Goal: Task Accomplishment & Management: Use online tool/utility

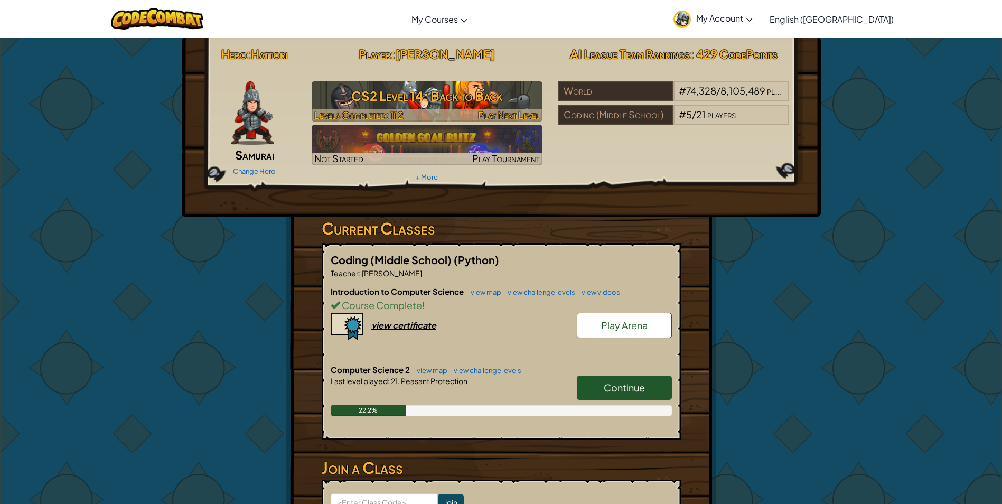
click at [481, 83] on img at bounding box center [427, 101] width 231 height 40
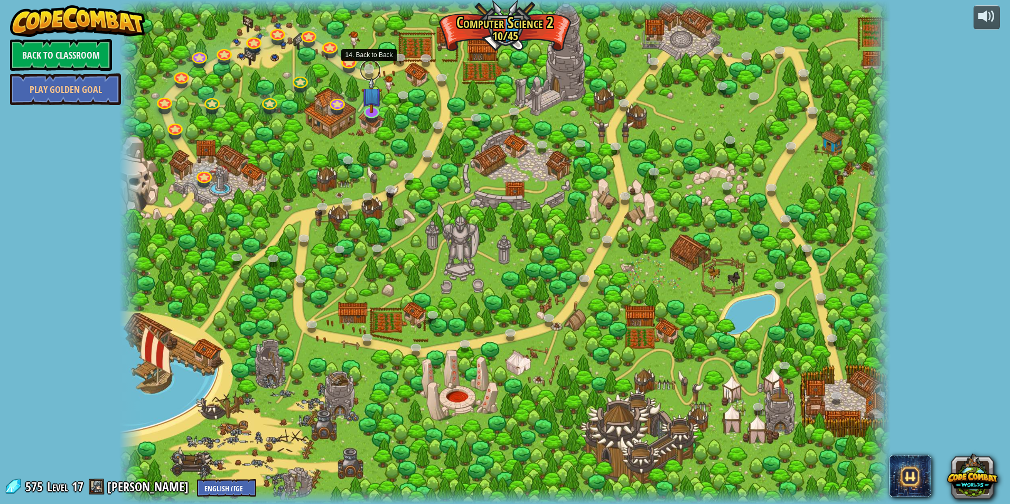
click at [364, 67] on link at bounding box center [370, 70] width 21 height 21
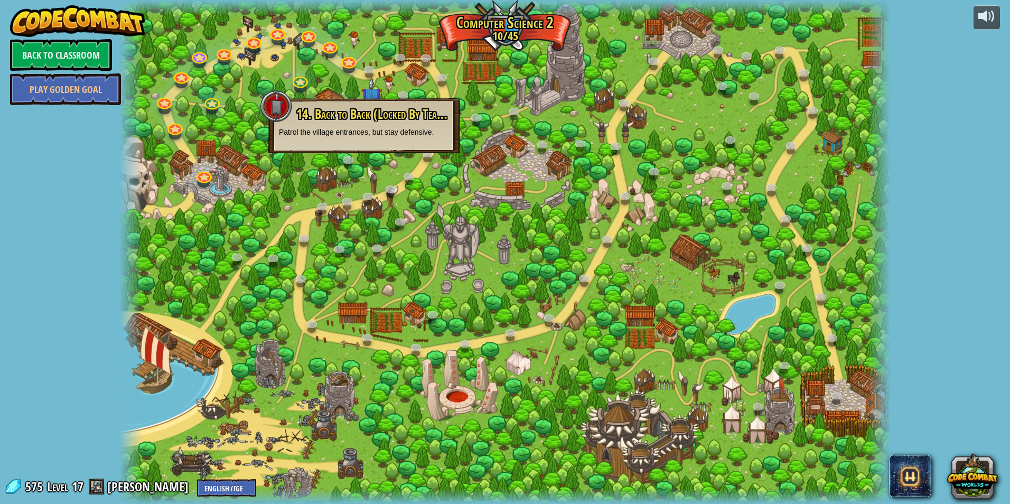
click at [366, 135] on p "Patrol the village entrances, but stay defensive." at bounding box center [364, 132] width 170 height 11
click at [366, 134] on p "Patrol the village entrances, but stay defensive." at bounding box center [364, 132] width 170 height 11
drag, startPoint x: 519, startPoint y: 81, endPoint x: 390, endPoint y: 92, distance: 129.3
click at [518, 81] on div at bounding box center [504, 252] width 771 height 504
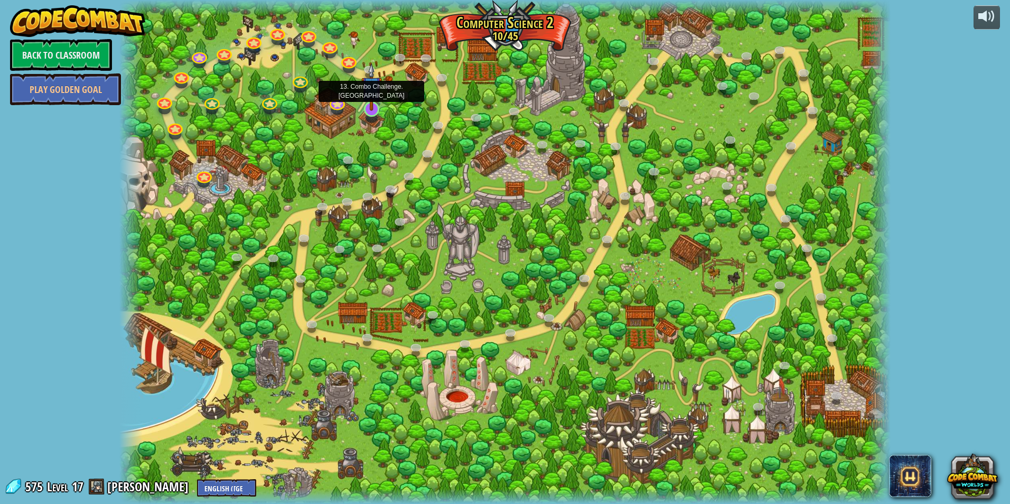
click at [370, 109] on img at bounding box center [371, 87] width 21 height 48
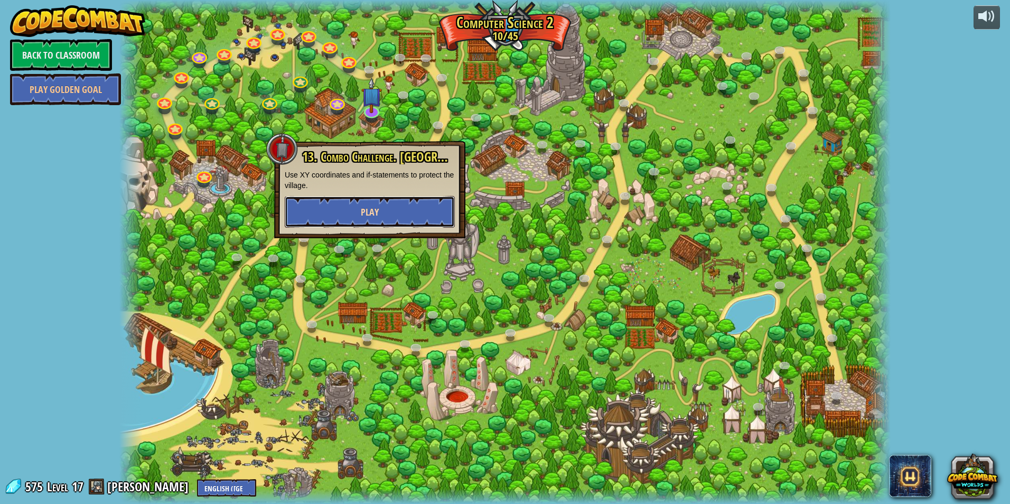
click at [388, 210] on button "Play" at bounding box center [370, 212] width 170 height 32
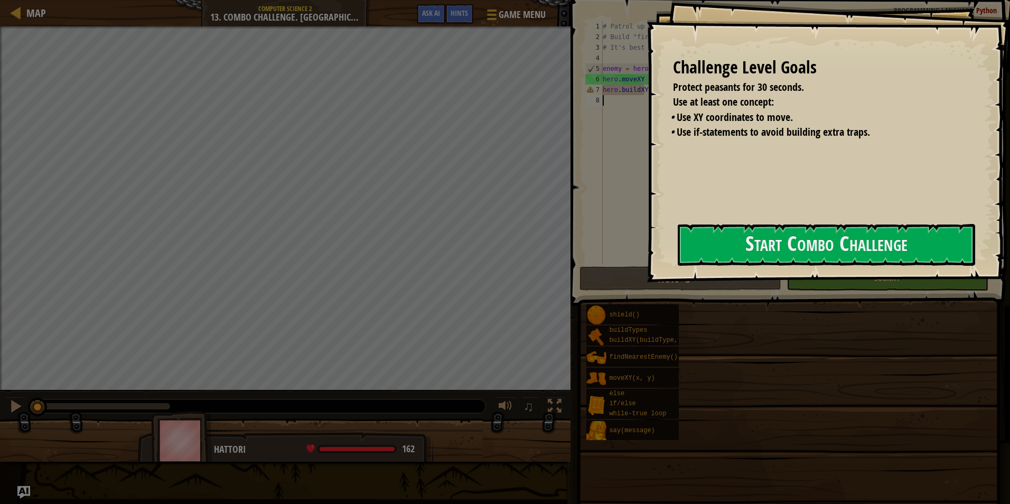
drag, startPoint x: 681, startPoint y: 260, endPoint x: 693, endPoint y: 267, distance: 13.5
click at [686, 263] on button "Start Combo Challenge" at bounding box center [825, 245] width 297 height 42
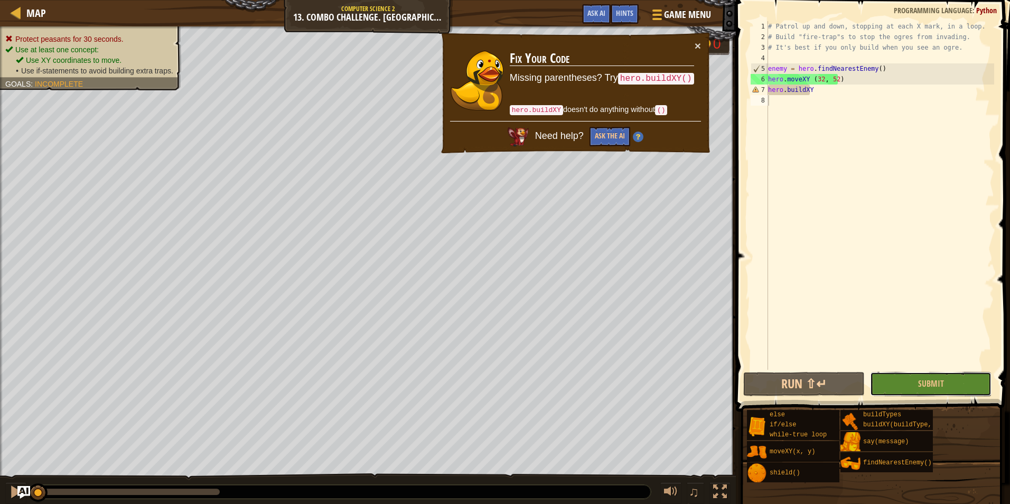
click at [929, 381] on span "Submit" at bounding box center [931, 384] width 26 height 12
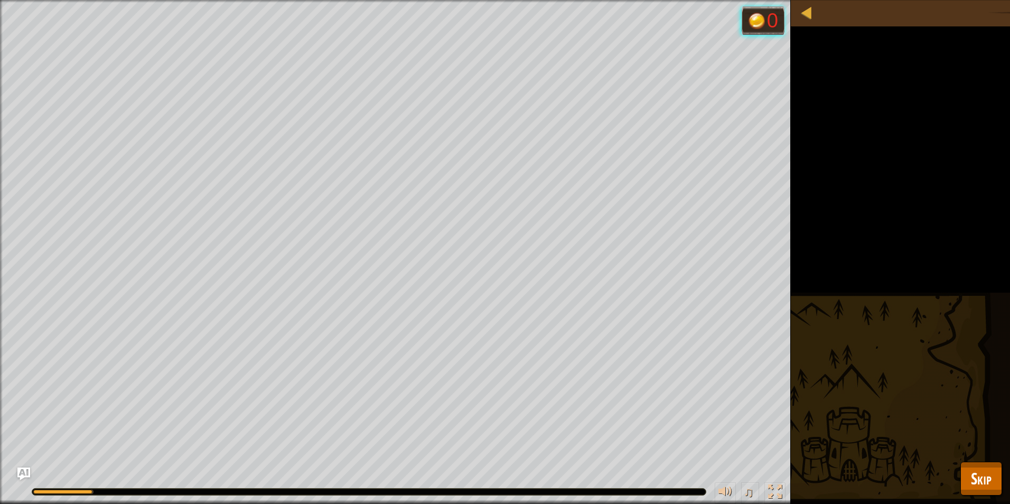
drag, startPoint x: 1009, startPoint y: 484, endPoint x: 1007, endPoint y: 476, distance: 8.6
click at [1001, 476] on div "Protect peasants for 30 seconds. Use at least one concept: Use XY coordinates t…" at bounding box center [505, 252] width 1010 height 504
drag, startPoint x: 990, startPoint y: 468, endPoint x: 1004, endPoint y: 482, distance: 19.4
click at [988, 468] on span "Skip" at bounding box center [981, 478] width 21 height 22
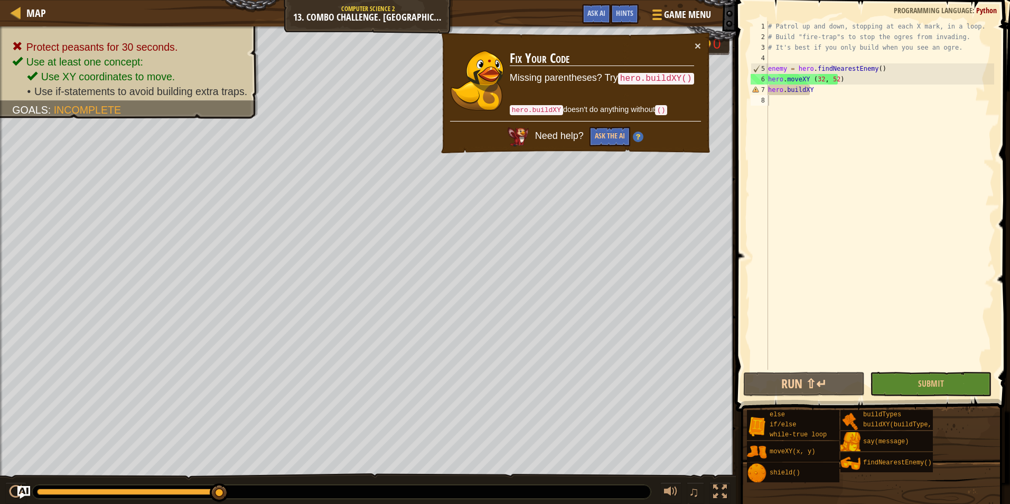
drag, startPoint x: 872, startPoint y: 101, endPoint x: 879, endPoint y: 167, distance: 66.4
click at [872, 103] on div "# Patrol up and down, stopping at each X mark, in a loop. # Build "fire-trap"s …" at bounding box center [880, 206] width 228 height 370
click at [837, 106] on div "# Patrol up and down, stopping at each X mark, in a loop. # Build "fire-trap"s …" at bounding box center [880, 206] width 228 height 370
click at [833, 86] on div "# Patrol up and down, stopping at each X mark, in a loop. # Build "fire-trap"s …" at bounding box center [880, 206] width 228 height 370
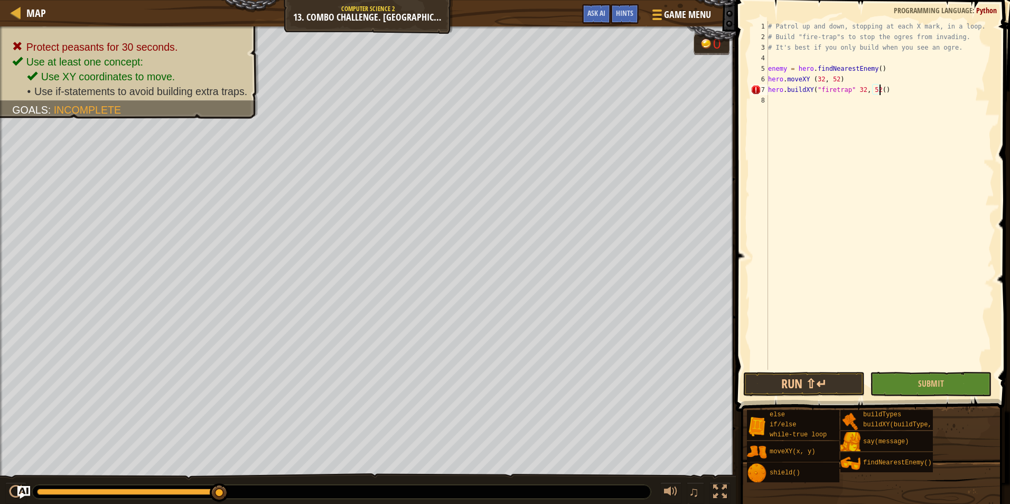
scroll to position [5, 8]
click at [904, 389] on button "Submit" at bounding box center [930, 384] width 121 height 24
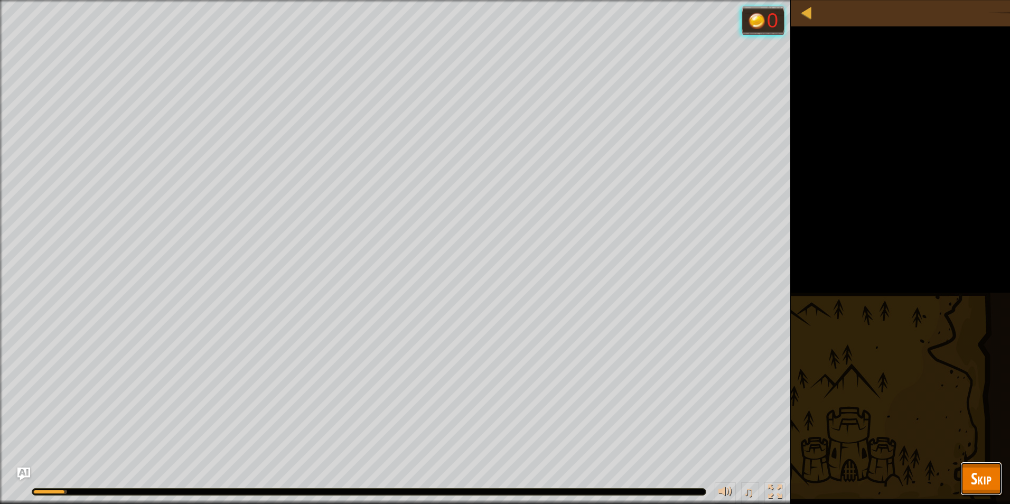
click at [997, 482] on button "Skip" at bounding box center [981, 478] width 42 height 34
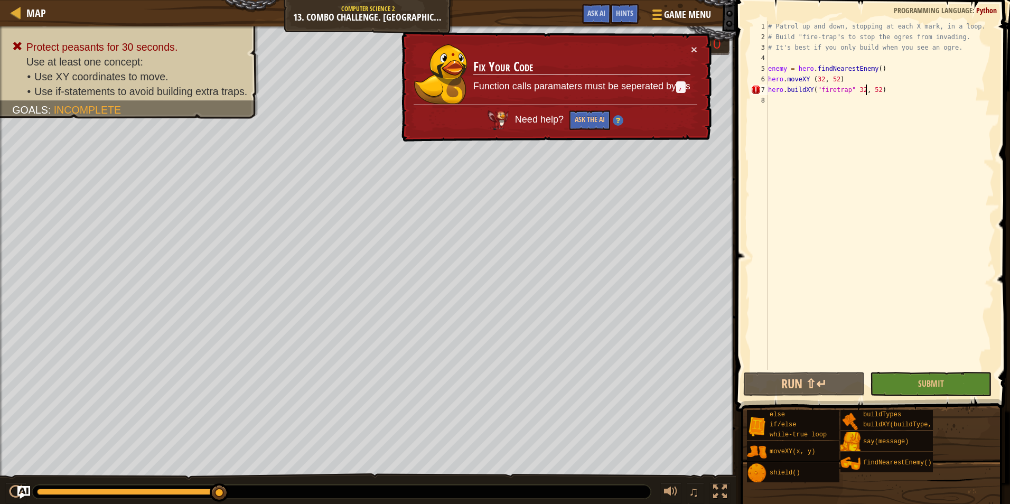
click at [865, 89] on div "# Patrol up and down, stopping at each X mark, in a loop. # Build "fire-trap"s …" at bounding box center [880, 206] width 228 height 370
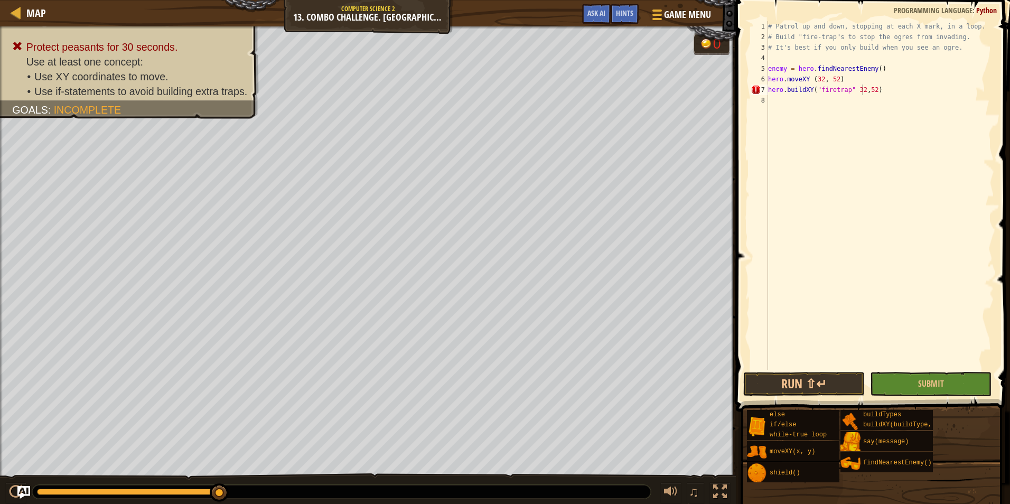
click at [913, 387] on button "Submit" at bounding box center [930, 384] width 121 height 24
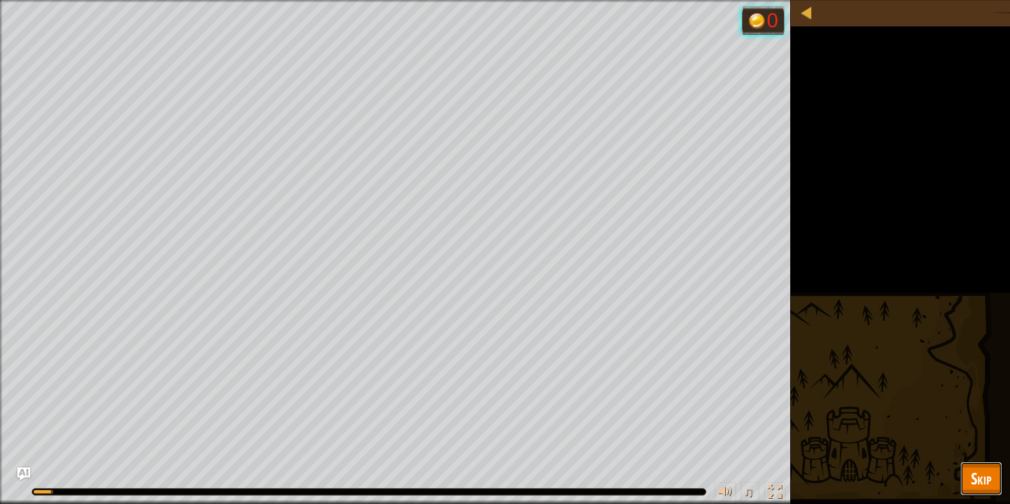
click at [986, 481] on span "Skip" at bounding box center [981, 478] width 21 height 22
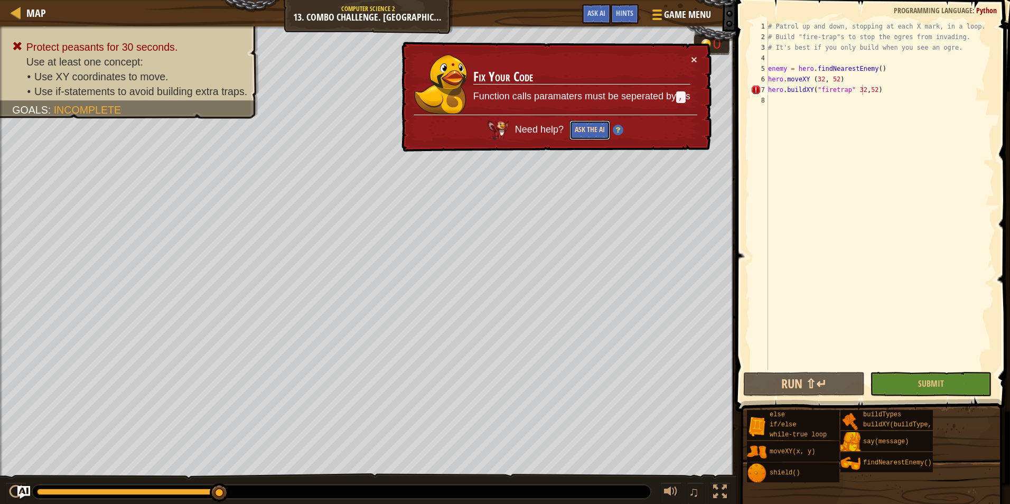
click at [596, 126] on button "Ask the AI" at bounding box center [589, 130] width 41 height 20
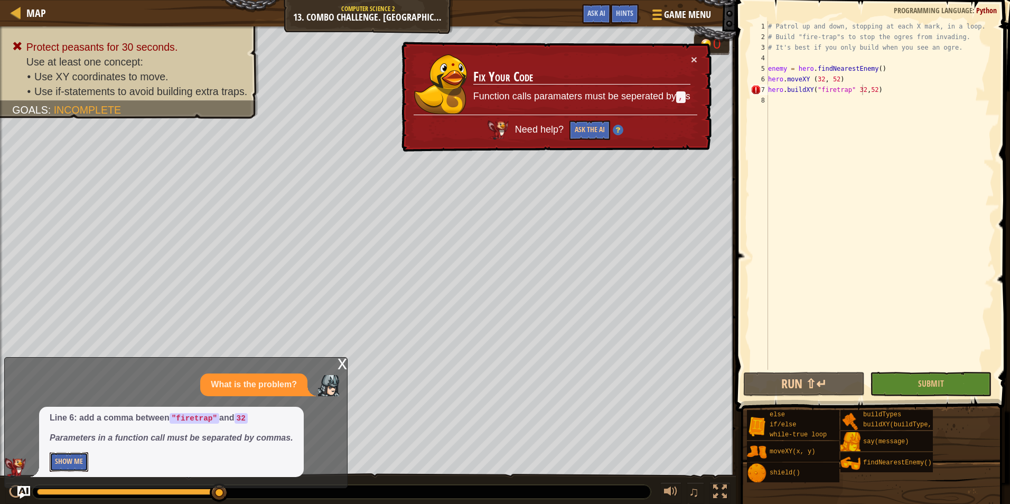
click at [67, 470] on button "Show Me" at bounding box center [69, 462] width 39 height 20
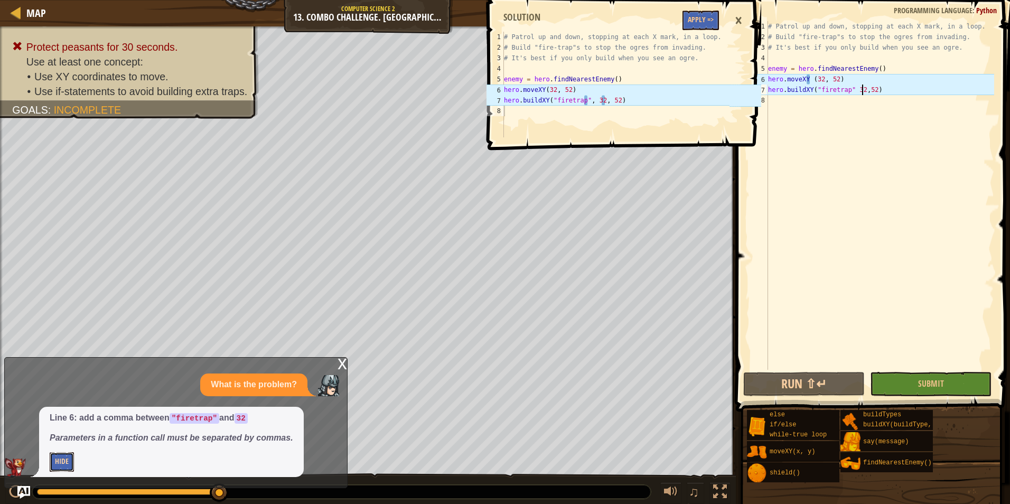
click at [67, 464] on button "Hide" at bounding box center [62, 462] width 24 height 20
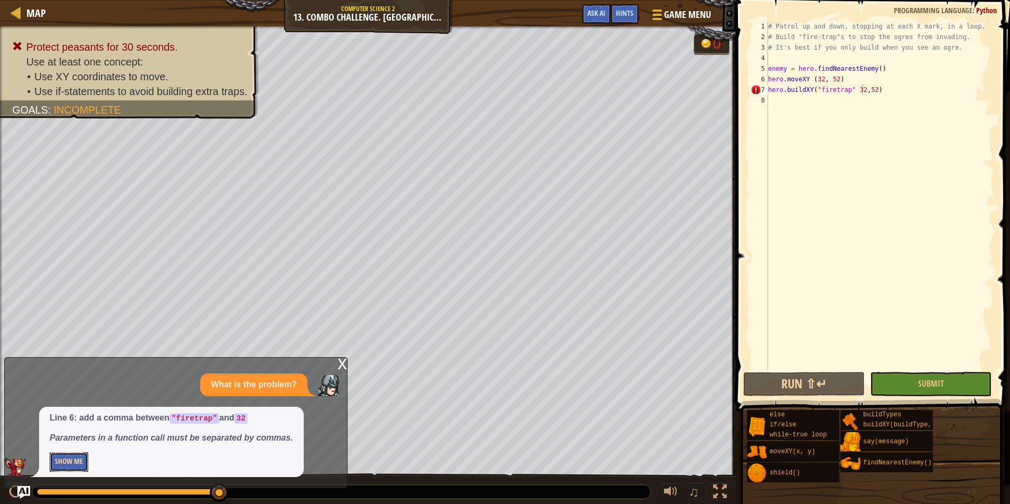
click at [69, 454] on button "Show Me" at bounding box center [69, 462] width 39 height 20
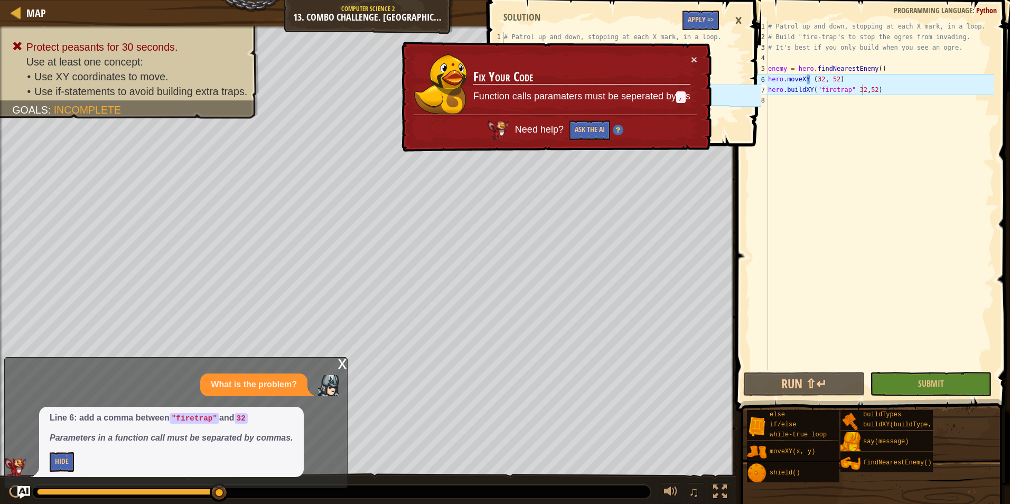
drag, startPoint x: 694, startPoint y: 41, endPoint x: 694, endPoint y: 52, distance: 10.6
click at [694, 52] on div "× Fix Your Code Function calls paramaters must be seperated by , s Need help? A…" at bounding box center [555, 97] width 312 height 110
click at [689, 61] on td "Fix Your Code Function calls paramaters must be seperated by , s" at bounding box center [582, 84] width 219 height 62
click at [691, 57] on button "×" at bounding box center [694, 59] width 6 height 11
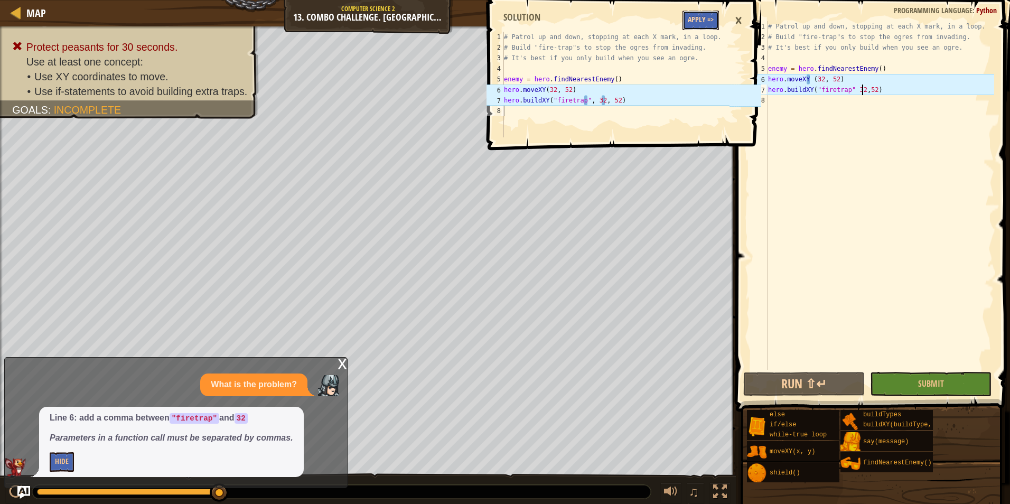
click at [698, 14] on button "Apply =>" at bounding box center [700, 21] width 36 height 20
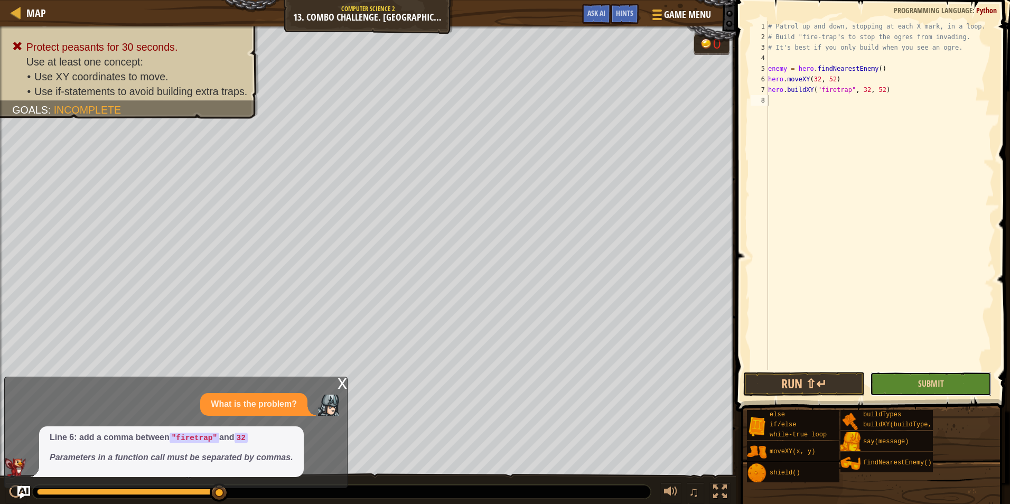
click at [888, 391] on button "Submit" at bounding box center [930, 384] width 121 height 24
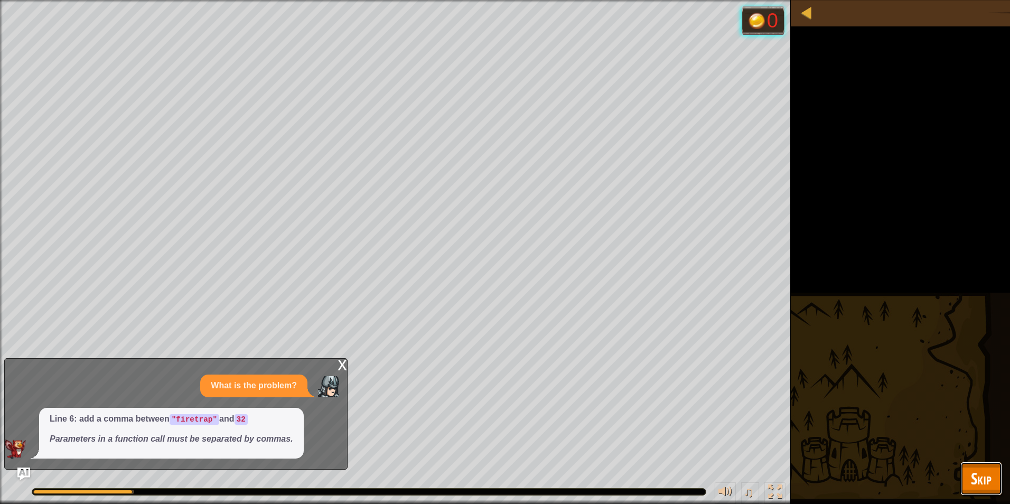
click at [984, 473] on span "Skip" at bounding box center [981, 478] width 21 height 22
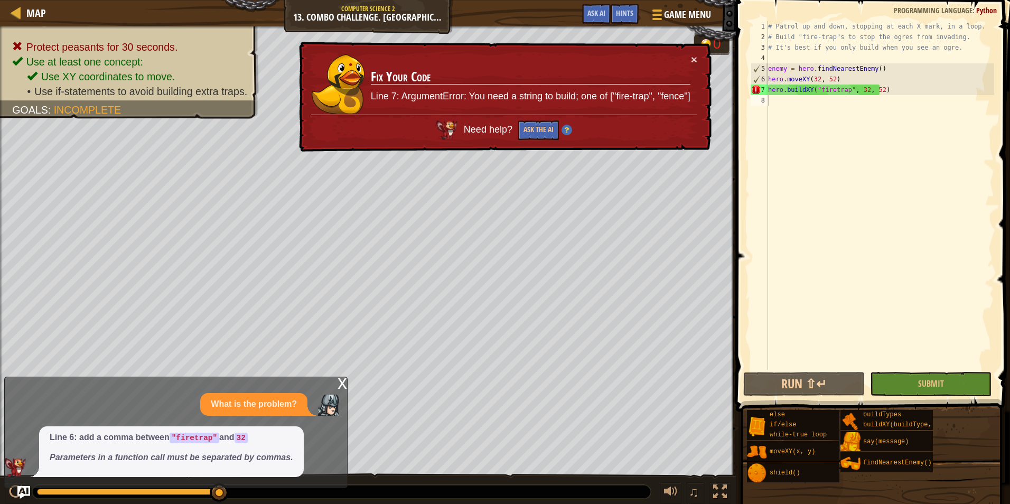
click at [830, 89] on div "# Patrol up and down, stopping at each X mark, in a loop. # Build "fire-trap"s …" at bounding box center [880, 206] width 228 height 370
type textarea "hero.buildXY("fire trap", 32, 52)"
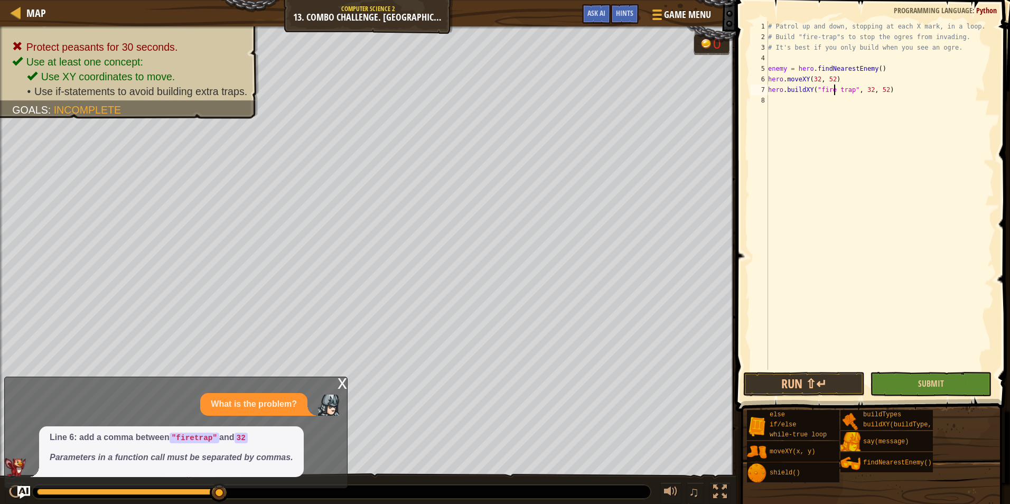
drag, startPoint x: 910, startPoint y: 369, endPoint x: 910, endPoint y: 377, distance: 8.5
click at [910, 376] on div "hero.buildXY("fire trap", 32, 52) 1 2 3 4 5 6 7 8 # Patrol up and down, stoppin…" at bounding box center [870, 226] width 277 height 442
click at [910, 385] on button "Submit" at bounding box center [930, 384] width 121 height 24
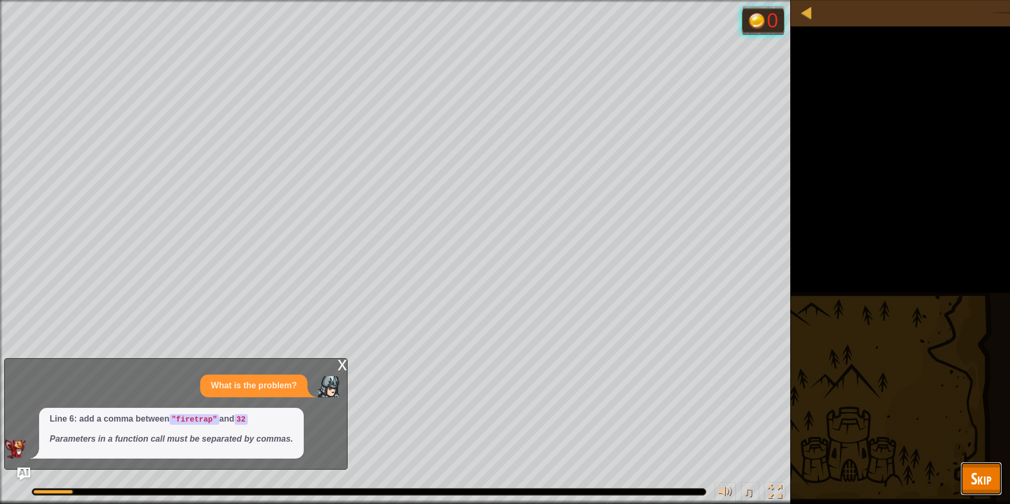
drag, startPoint x: 993, startPoint y: 476, endPoint x: 734, endPoint y: 299, distance: 313.3
click at [992, 476] on button "Skip" at bounding box center [981, 478] width 42 height 34
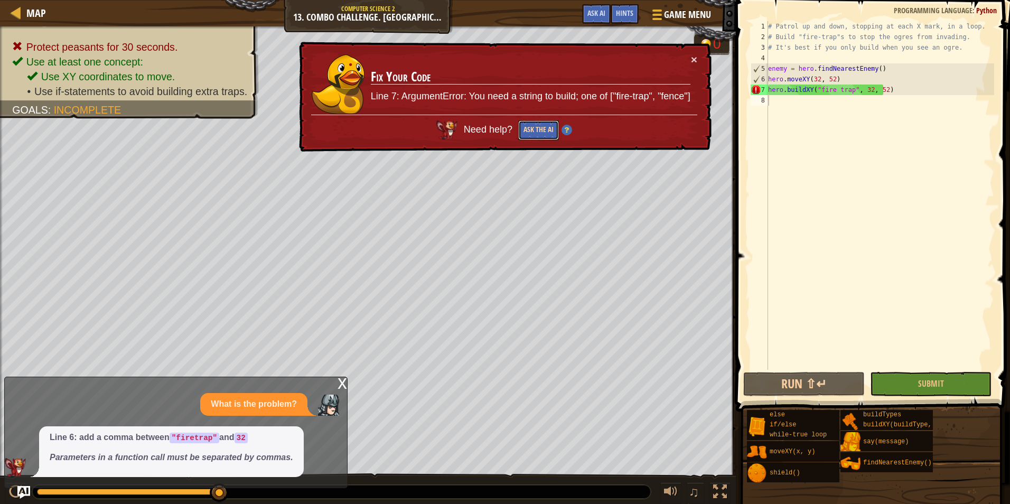
click at [529, 133] on button "Ask the AI" at bounding box center [538, 130] width 41 height 20
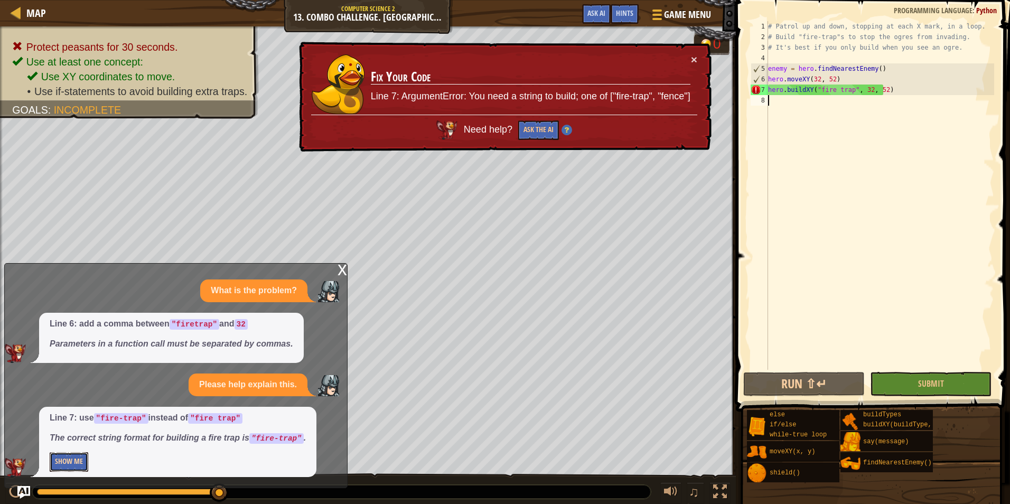
click at [58, 459] on button "Show Me" at bounding box center [69, 462] width 39 height 20
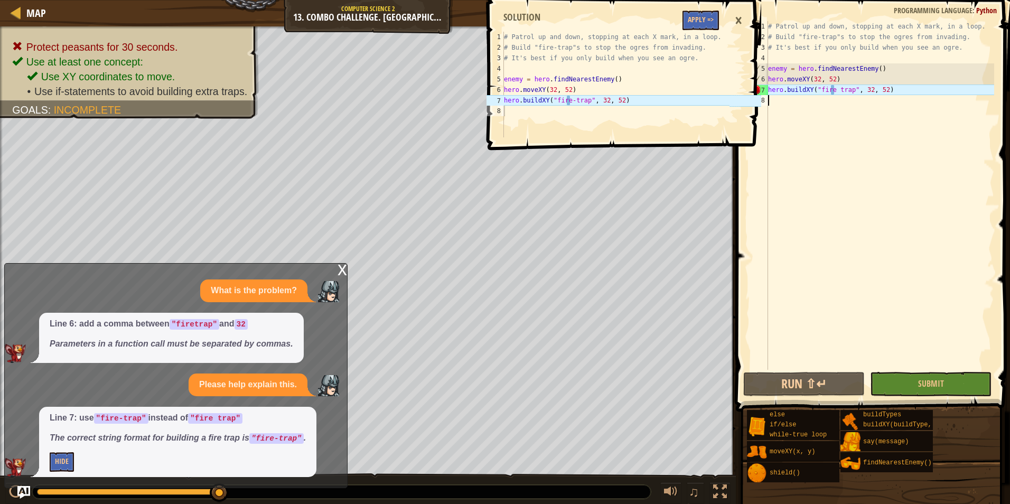
click at [833, 90] on div "# Patrol up and down, stopping at each X mark, in a loop. # Build "fire-trap"s …" at bounding box center [880, 206] width 228 height 370
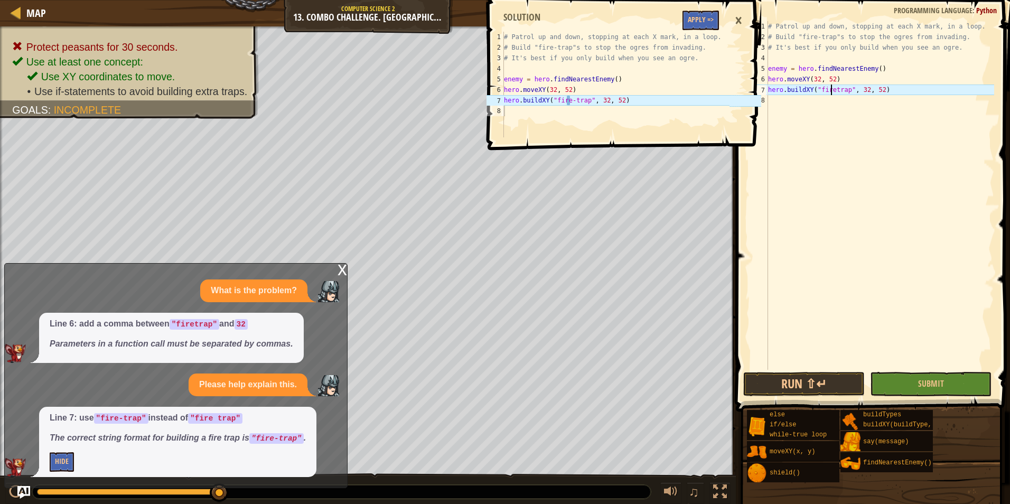
scroll to position [5, 6]
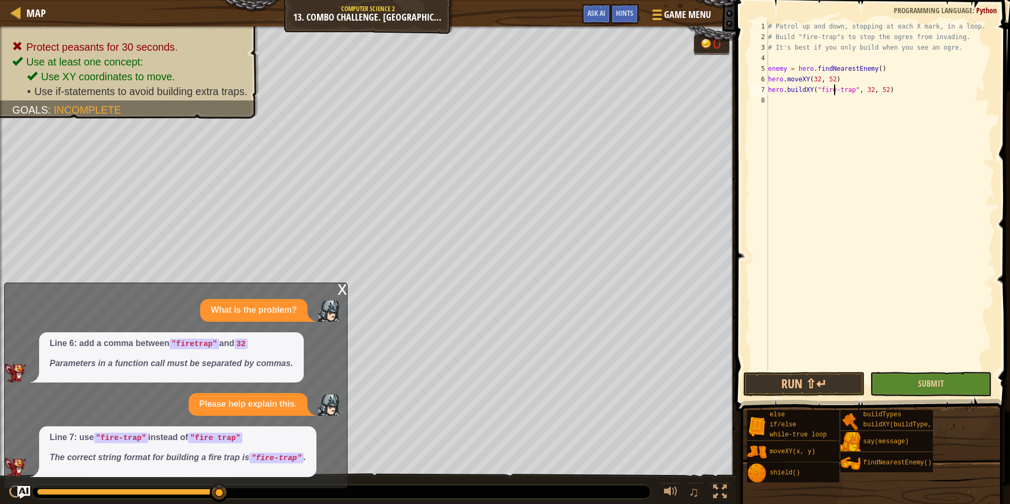
type textarea "hero.buildXY("fire-trap", 32, 52)"
click at [948, 387] on button "Submit" at bounding box center [930, 384] width 121 height 24
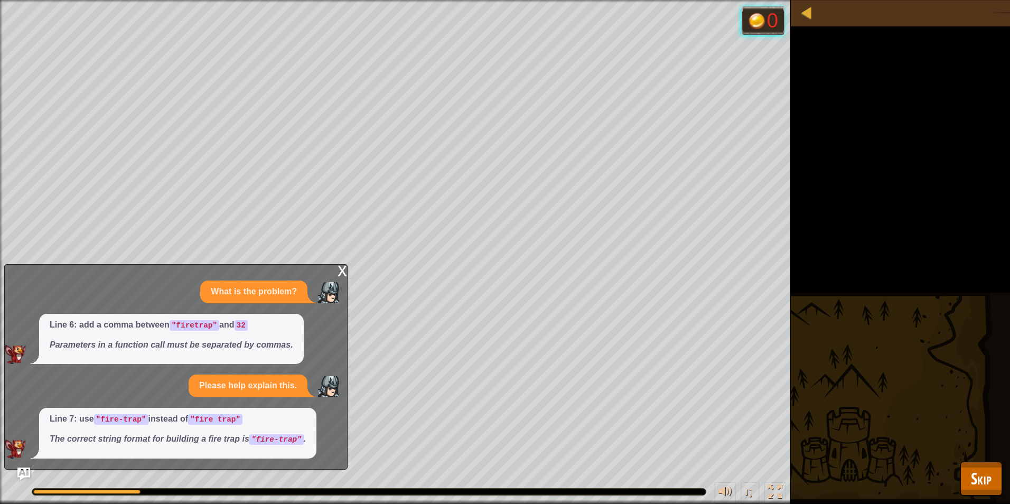
click at [1001, 470] on div "Protect peasants for 30 seconds. Use at least one concept: Use XY coordinates t…" at bounding box center [505, 252] width 1010 height 504
click at [982, 485] on span "Skip" at bounding box center [981, 478] width 21 height 22
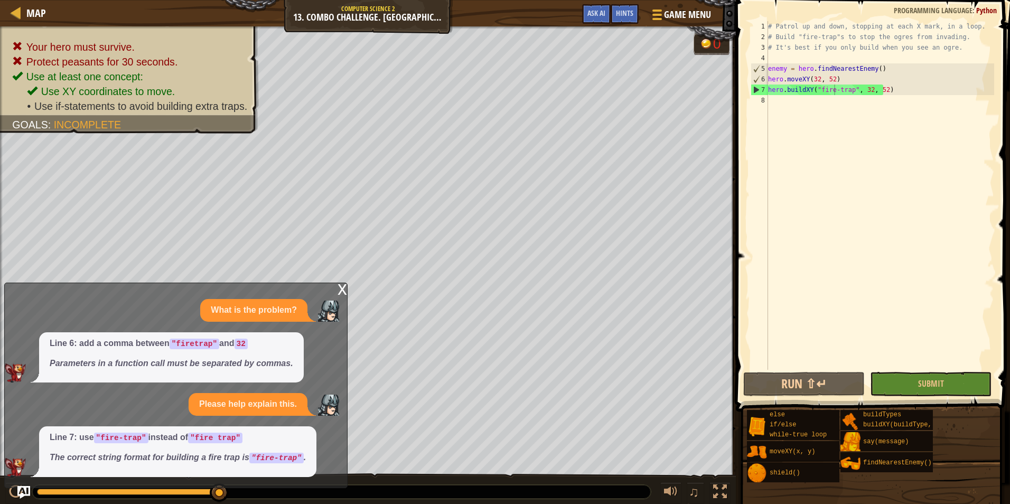
click at [343, 292] on div "x" at bounding box center [342, 288] width 10 height 11
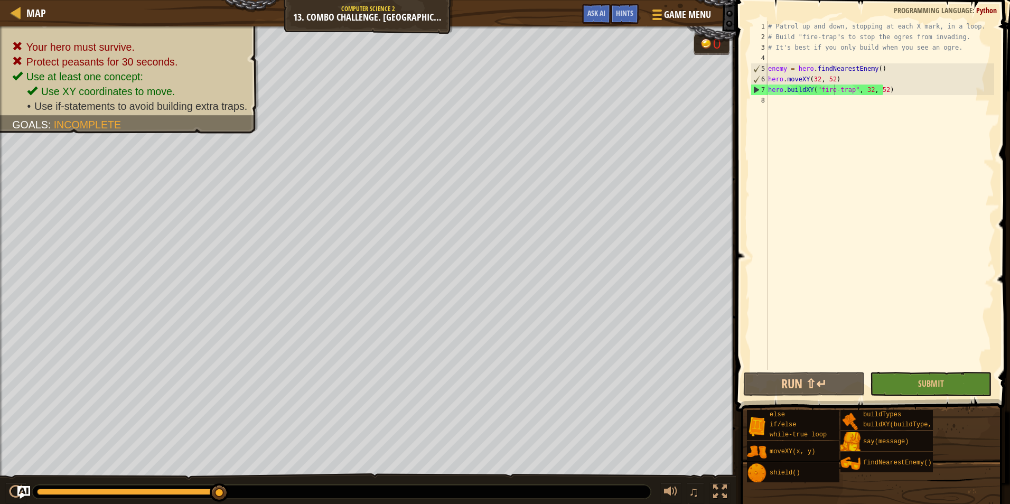
scroll to position [5, 0]
click at [788, 108] on div "# Patrol up and down, stopping at each X mark, in a loop. # Build "fire-trap"s …" at bounding box center [880, 206] width 228 height 370
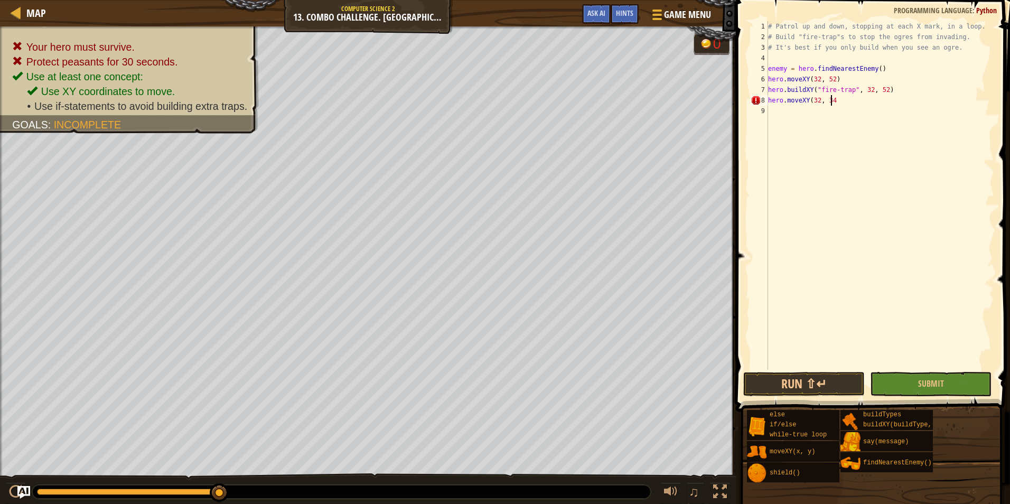
scroll to position [5, 5]
type textarea "hero.moveXY(32, 34)"
click at [784, 117] on div "# Patrol up and down, stopping at each X mark, in a loop. # Build "fire-trap"s …" at bounding box center [880, 206] width 228 height 370
type textarea "hero.buildXY("fence")"
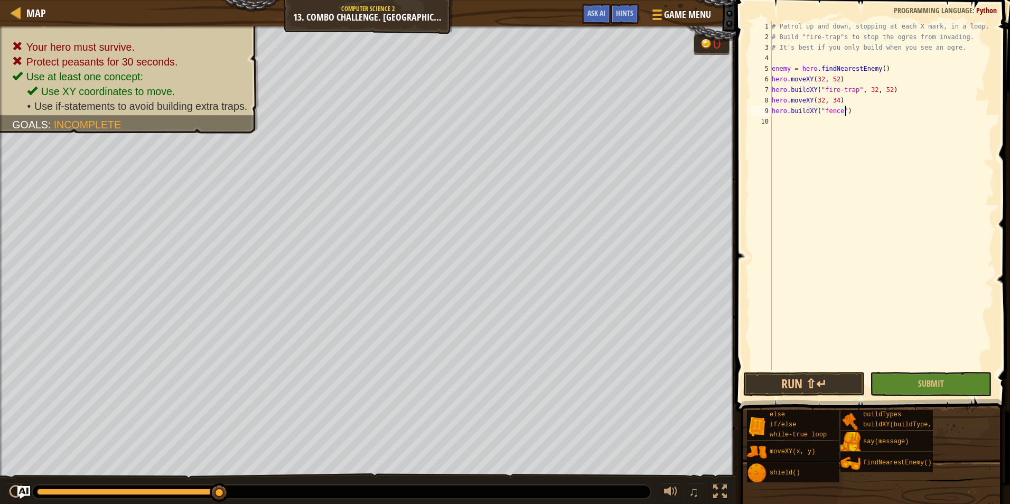
click at [786, 117] on div "# Patrol up and down, stopping at each X mark, in a loop. # Build "fire-trap"s …" at bounding box center [881, 206] width 225 height 370
click at [883, 114] on div "# Patrol up and down, stopping at each X mark, in a loop. # Build "fire-trap"s …" at bounding box center [881, 206] width 225 height 370
click at [924, 381] on span "Submit" at bounding box center [931, 384] width 26 height 12
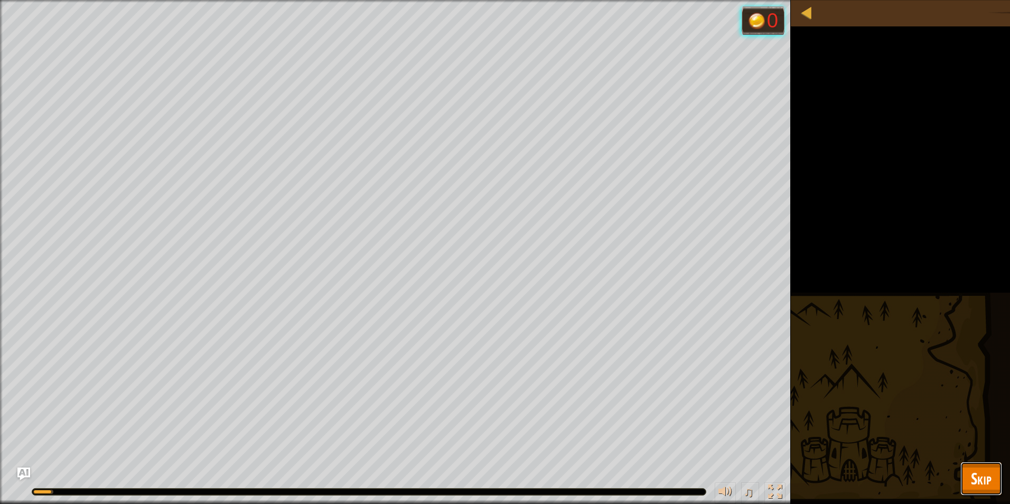
click at [971, 475] on span "Skip" at bounding box center [981, 478] width 21 height 22
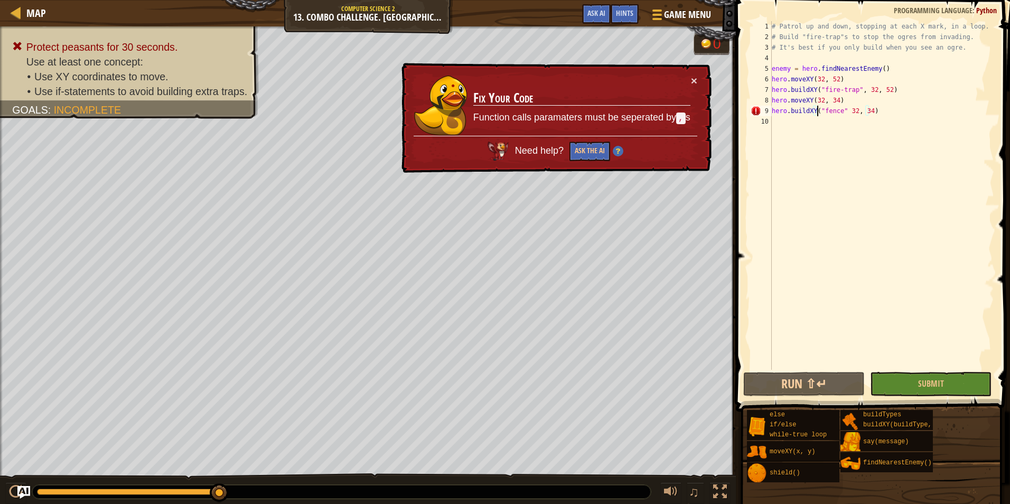
click at [817, 111] on div "# Patrol up and down, stopping at each X mark, in a loop. # Build "fire-trap"s …" at bounding box center [881, 206] width 224 height 370
click at [848, 109] on div "# Patrol up and down, stopping at each X mark, in a loop. # Build "fire-trap"s …" at bounding box center [881, 206] width 224 height 370
click at [838, 111] on div "# Patrol up and down, stopping at each X mark, in a loop. # Build "fire-trap"s …" at bounding box center [881, 206] width 224 height 370
click at [843, 111] on div "# Patrol up and down, stopping at each X mark, in a loop. # Build "fire-trap"s …" at bounding box center [881, 206] width 224 height 370
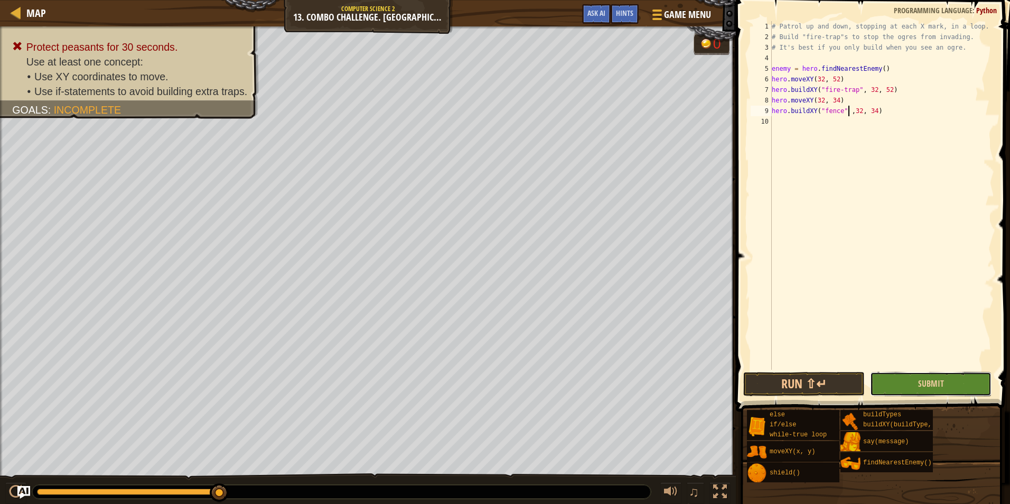
click at [915, 382] on button "Submit" at bounding box center [930, 384] width 121 height 24
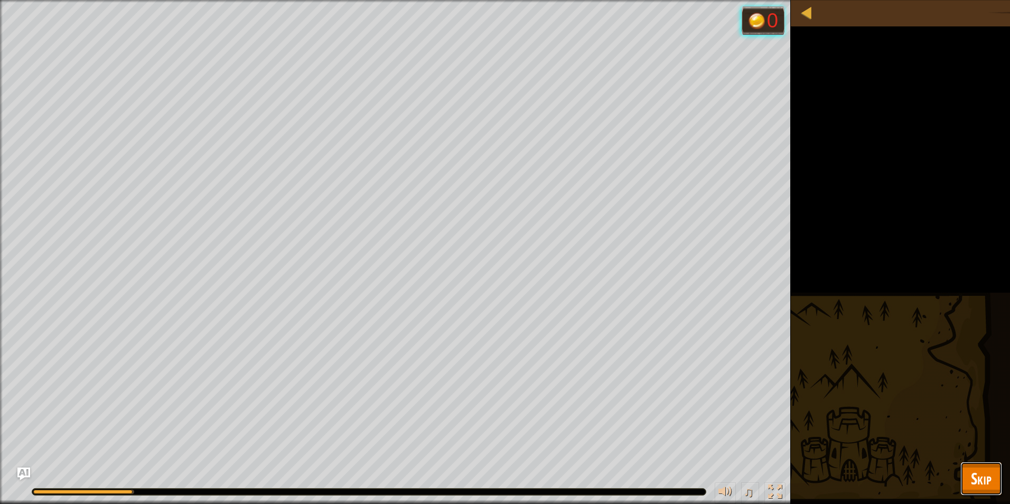
click at [986, 482] on span "Skip" at bounding box center [981, 478] width 21 height 22
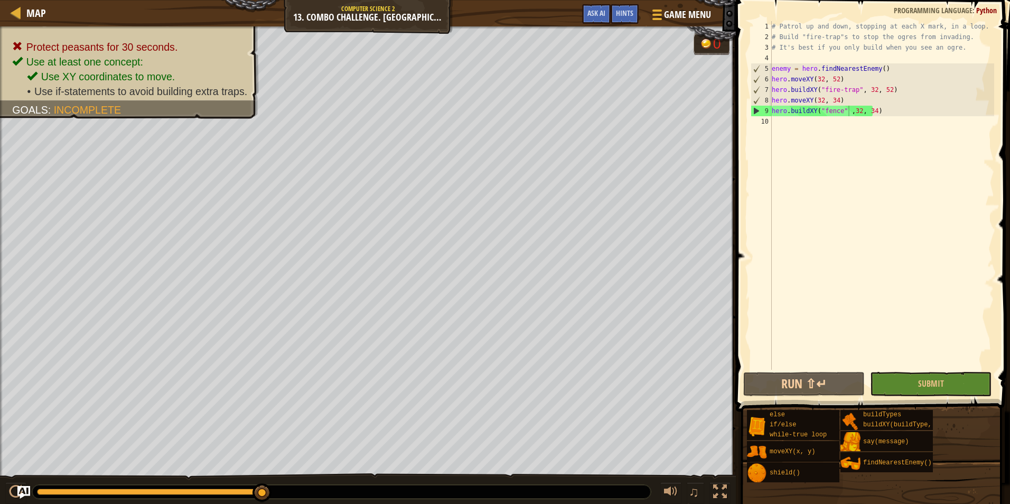
click at [851, 87] on div "# Patrol up and down, stopping at each X mark, in a loop. # Build "fire-trap"s …" at bounding box center [881, 206] width 224 height 370
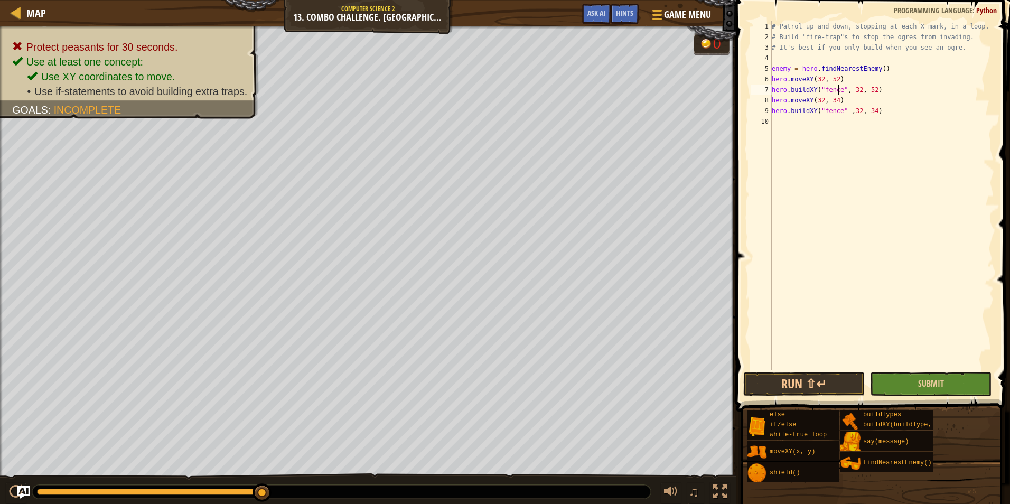
type textarea "hero.buildXY("fence", 32, 52)"
click at [953, 382] on button "Submit" at bounding box center [930, 384] width 121 height 24
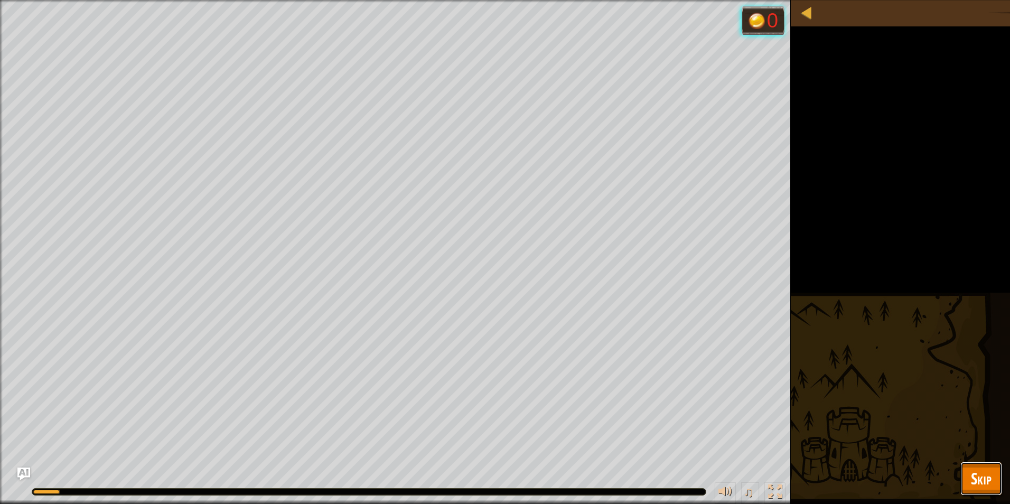
click at [979, 481] on span "Skip" at bounding box center [981, 478] width 21 height 22
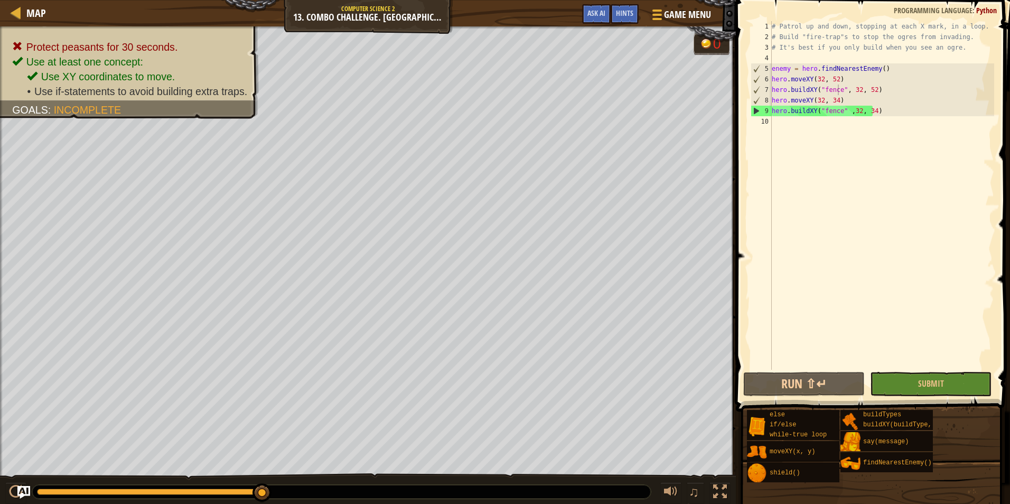
scroll to position [5, 0]
click at [779, 129] on div "# Patrol up and down, stopping at each X mark, in a loop. # Build "fire-trap"s …" at bounding box center [881, 206] width 224 height 370
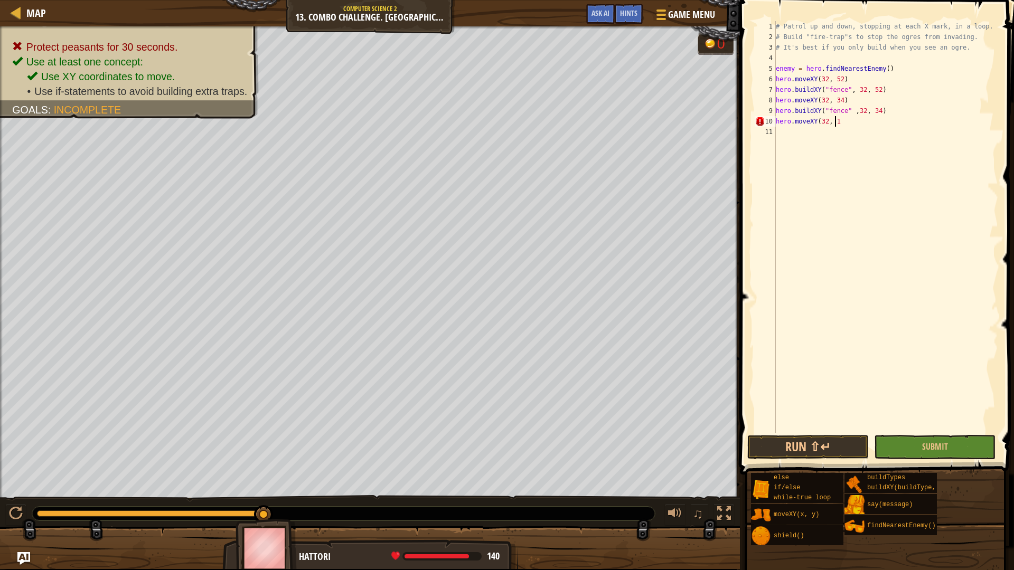
scroll to position [5, 5]
type textarea "hero.moveXY(32, 17)"
click at [782, 141] on div "# Patrol up and down, stopping at each X mark, in a loop. # Build "fire-trap"s …" at bounding box center [886, 237] width 224 height 433
click at [849, 109] on div "# Patrol up and down, stopping at each X mark, in a loop. # Build "fire-trap"s …" at bounding box center [886, 237] width 224 height 433
click at [843, 129] on div "# Patrol up and down, stopping at each X mark, in a loop. # Build "fire-trap"s …" at bounding box center [886, 237] width 224 height 433
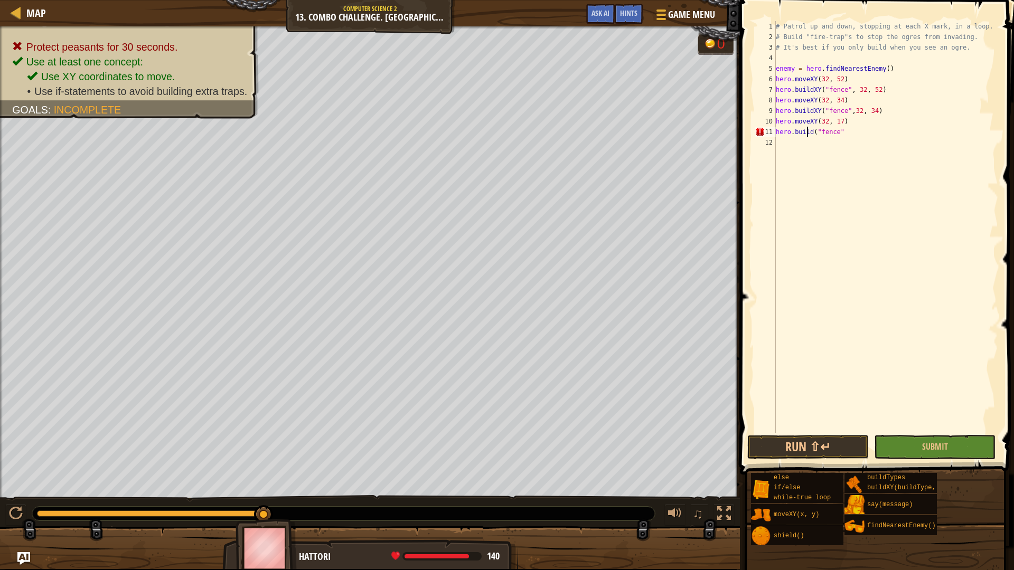
click at [808, 128] on div "# Patrol up and down, stopping at each X mark, in a loop. # Build "fire-trap"s …" at bounding box center [886, 237] width 224 height 433
click at [810, 129] on div "# Patrol up and down, stopping at each X mark, in a loop. # Build "fire-trap"s …" at bounding box center [886, 237] width 224 height 433
click at [855, 135] on div "# Patrol up and down, stopping at each X mark, in a loop. # Build "fire-trap"s …" at bounding box center [886, 237] width 224 height 433
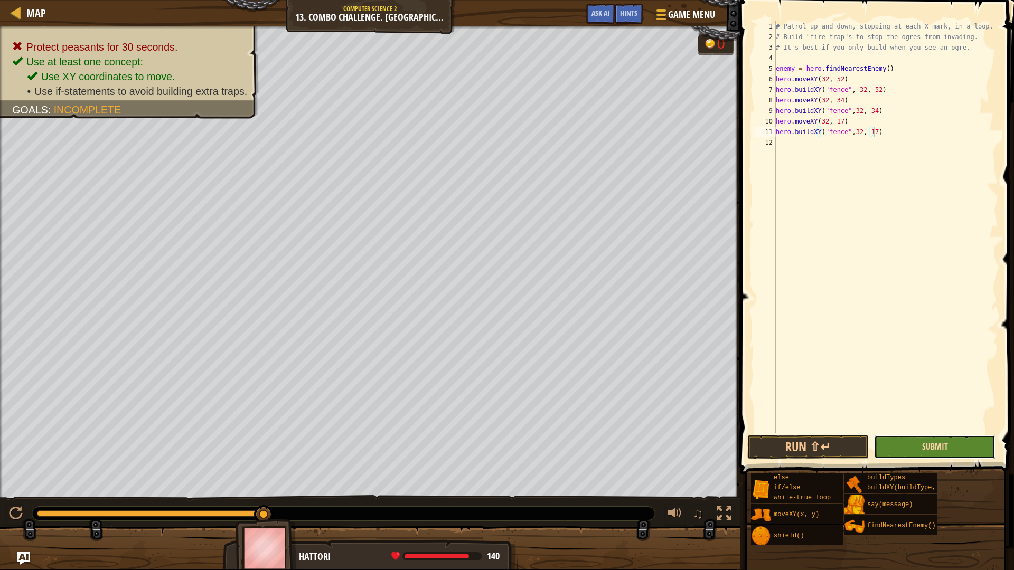
click at [932, 451] on span "Submit" at bounding box center [935, 447] width 26 height 12
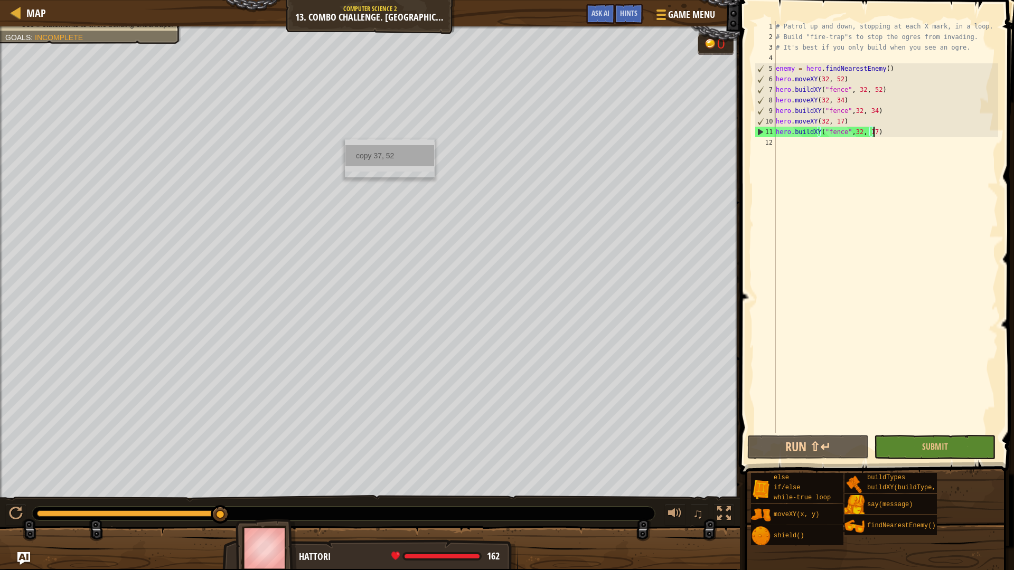
click at [421, 146] on div "copy 37, 52" at bounding box center [389, 155] width 89 height 21
click at [840, 79] on div "# Patrol up and down, stopping at each X mark, in a loop. # Build "fire-trap"s …" at bounding box center [886, 237] width 224 height 433
drag, startPoint x: 874, startPoint y: 91, endPoint x: 880, endPoint y: 103, distance: 14.2
click at [874, 91] on div "# Patrol up and down, stopping at each X mark, in a loop. # Build "fire-trap"s …" at bounding box center [886, 237] width 224 height 433
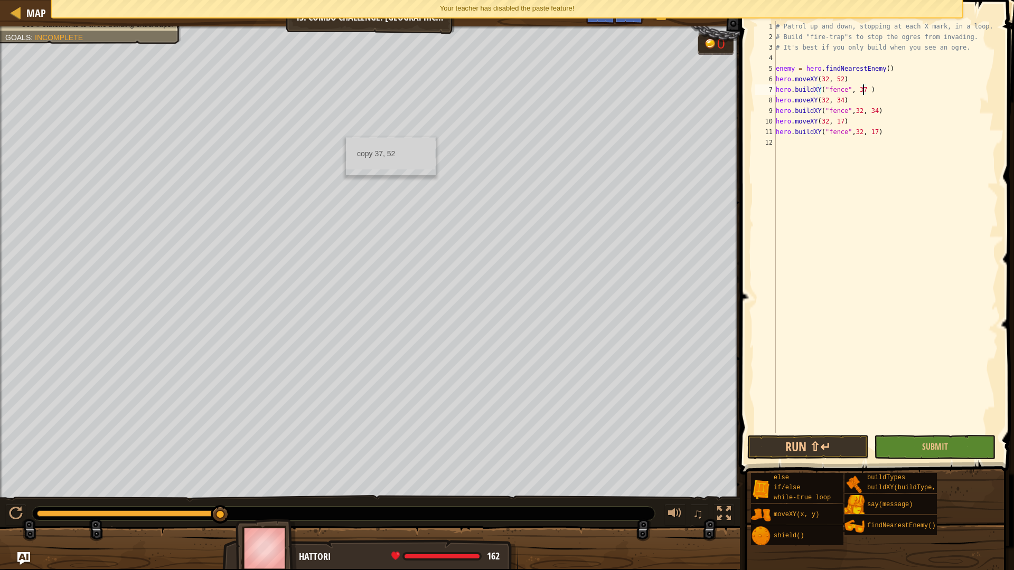
scroll to position [5, 7]
click at [852, 91] on div "# Patrol up and down, stopping at each X mark, in a loop. # Build "fire-trap"s …" at bounding box center [886, 237] width 224 height 433
click at [855, 91] on div "# Patrol up and down, stopping at each X mark, in a loop. # Build "fire-trap"s …" at bounding box center [886, 237] width 224 height 433
click at [856, 108] on div "# Patrol up and down, stopping at each X mark, in a loop. # Build "fire-trap"s …" at bounding box center [886, 237] width 224 height 433
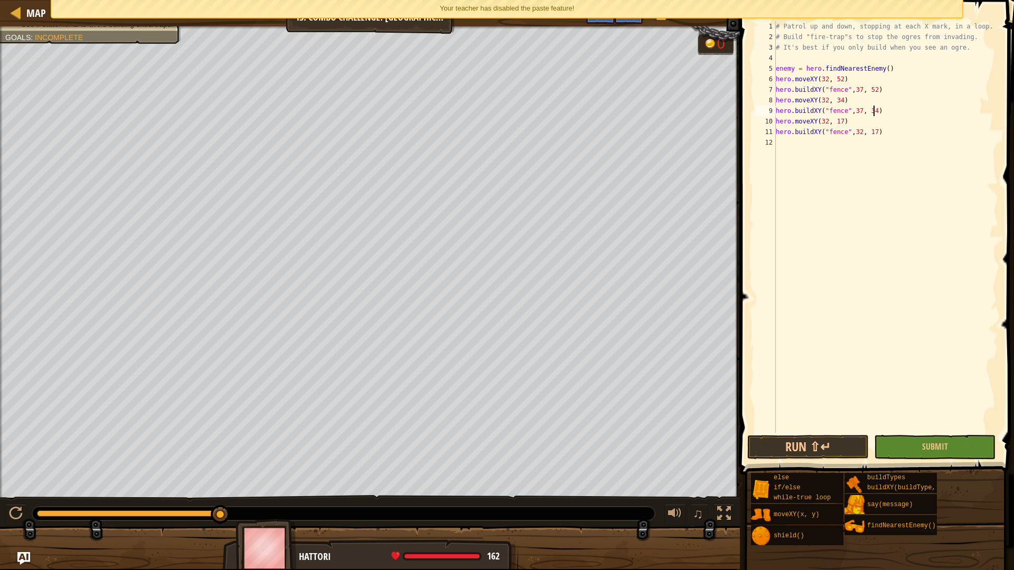
click at [874, 109] on div "# Patrol up and down, stopping at each X mark, in a loop. # Build "fire-trap"s …" at bounding box center [886, 237] width 224 height 433
click at [868, 109] on div "# Patrol up and down, stopping at each X mark, in a loop. # Build "fire-trap"s …" at bounding box center [886, 237] width 224 height 433
click at [858, 108] on div "# Patrol up and down, stopping at each X mark, in a loop. # Build "fire-trap"s …" at bounding box center [886, 237] width 224 height 433
click at [856, 108] on div "# Patrol up and down, stopping at each X mark, in a loop. # Build "fire-trap"s …" at bounding box center [886, 237] width 224 height 433
click at [868, 111] on div "# Patrol up and down, stopping at each X mark, in a loop. # Build "fire-trap"s …" at bounding box center [886, 237] width 224 height 433
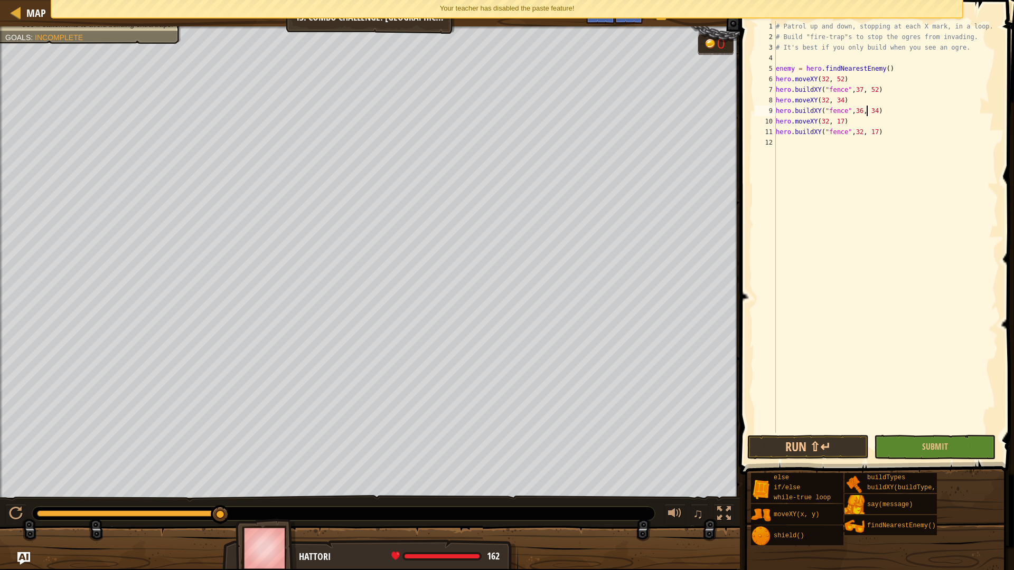
drag, startPoint x: 870, startPoint y: 111, endPoint x: 874, endPoint y: 124, distance: 13.5
click at [870, 112] on div "# Patrol up and down, stopping at each X mark, in a loop. # Build "fire-trap"s …" at bounding box center [886, 237] width 224 height 433
click at [855, 131] on div "# Patrol up and down, stopping at each X mark, in a loop. # Build "fire-trap"s …" at bounding box center [886, 237] width 224 height 433
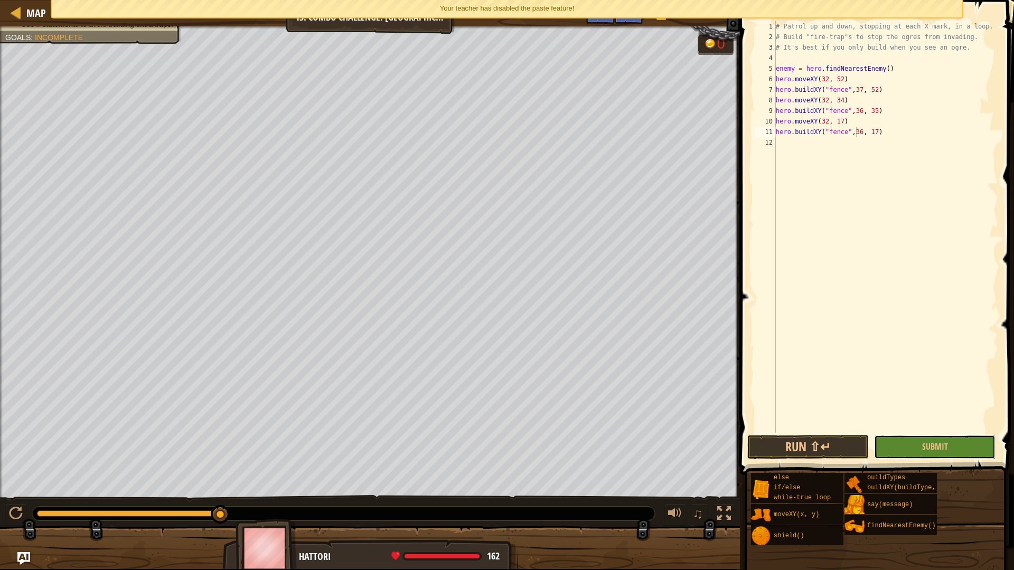
click at [929, 437] on button "Submit" at bounding box center [934, 447] width 121 height 24
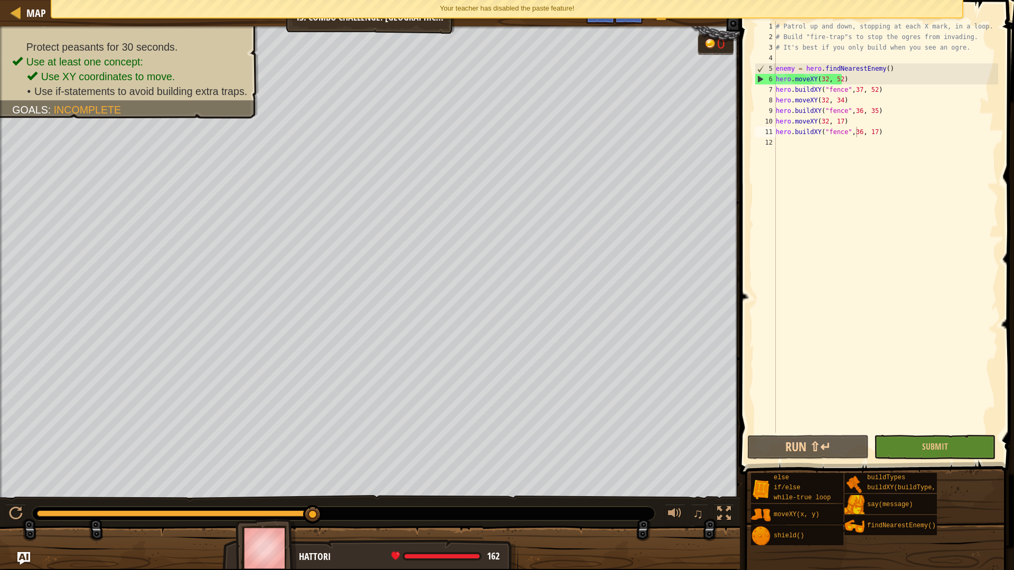
type textarea "enemy = hero.findNearestEnemy()"
click at [900, 64] on div "# Patrol up and down, stopping at each X mark, in a loop. # Build "fire-trap"s …" at bounding box center [886, 237] width 224 height 433
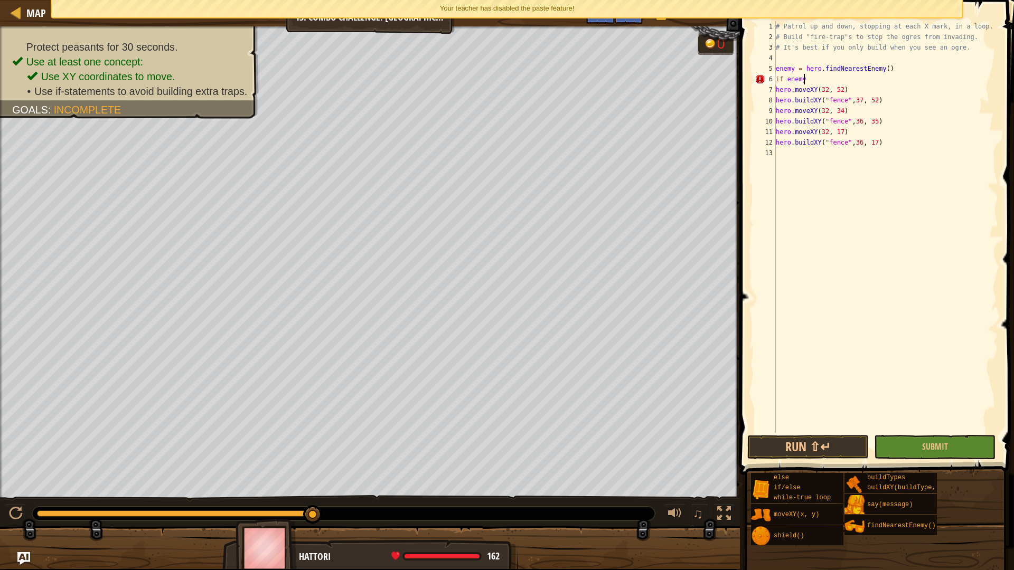
scroll to position [5, 2]
click at [839, 99] on div "# Patrol up and down, stopping at each X mark, in a loop. # Build "fire-trap"s …" at bounding box center [886, 237] width 224 height 433
click at [840, 99] on div "# Patrol up and down, stopping at each X mark, in a loop. # Build "fire-trap"s …" at bounding box center [886, 237] width 224 height 433
click at [842, 101] on div "# Patrol up and down, stopping at each X mark, in a loop. # Build "fire-trap"s …" at bounding box center [886, 237] width 224 height 433
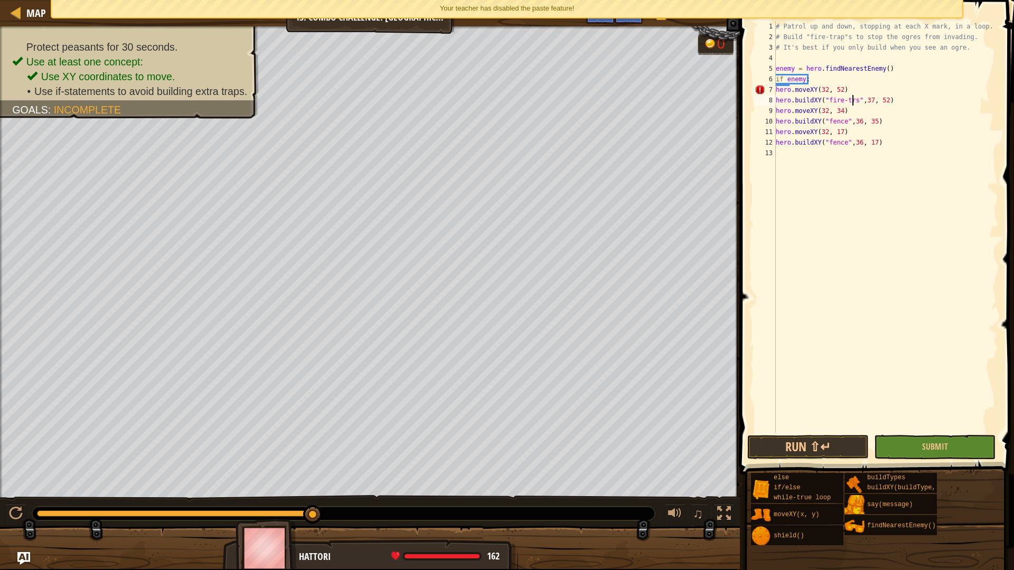
scroll to position [5, 7]
drag, startPoint x: 851, startPoint y: 102, endPoint x: 851, endPoint y: 110, distance: 8.5
click at [851, 102] on div "# Patrol up and down, stopping at each X mark, in a loop. # Build "fire-trap"s …" at bounding box center [886, 237] width 224 height 433
click at [841, 120] on div "# Patrol up and down, stopping at each X mark, in a loop. # Build "fire-trap"s …" at bounding box center [886, 237] width 224 height 433
click at [842, 121] on div "# Patrol up and down, stopping at each X mark, in a loop. # Build "fire-trap"s …" at bounding box center [886, 237] width 224 height 433
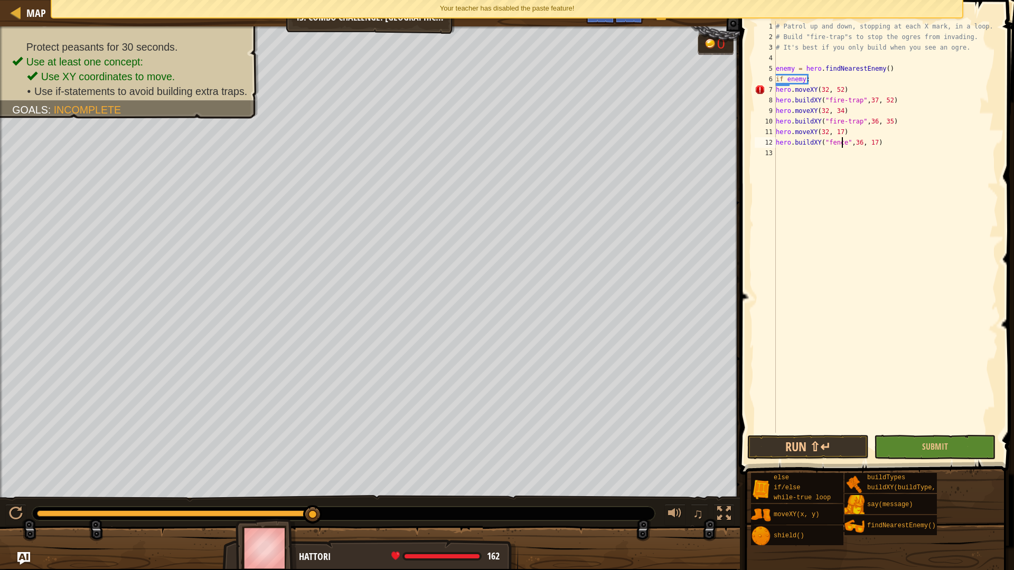
click at [841, 143] on div "# Patrol up and down, stopping at each X mark, in a loop. # Build "fire-trap"s …" at bounding box center [886, 237] width 224 height 433
click at [922, 442] on button "Submit" at bounding box center [934, 447] width 121 height 24
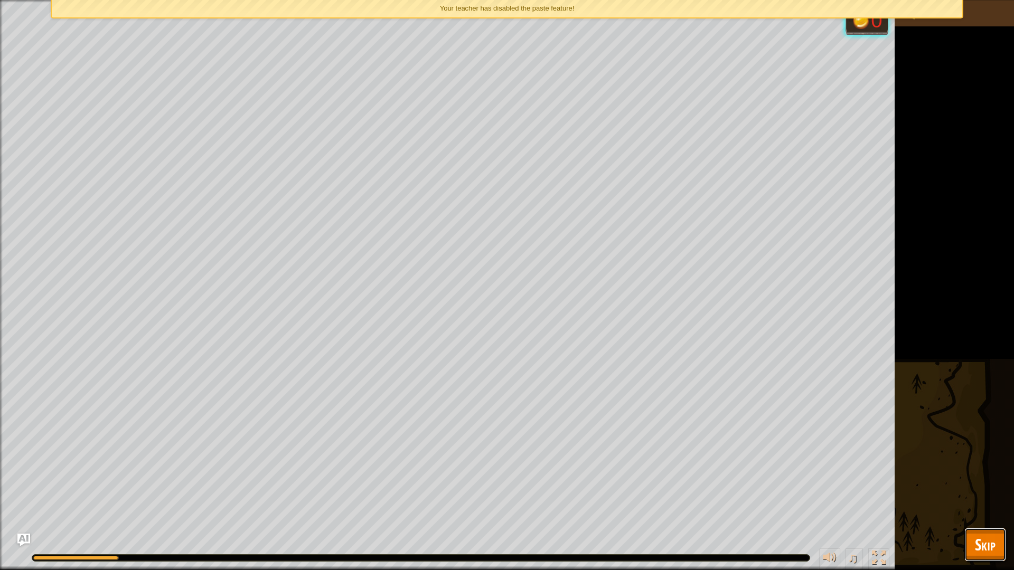
click at [983, 503] on span "Skip" at bounding box center [985, 545] width 21 height 22
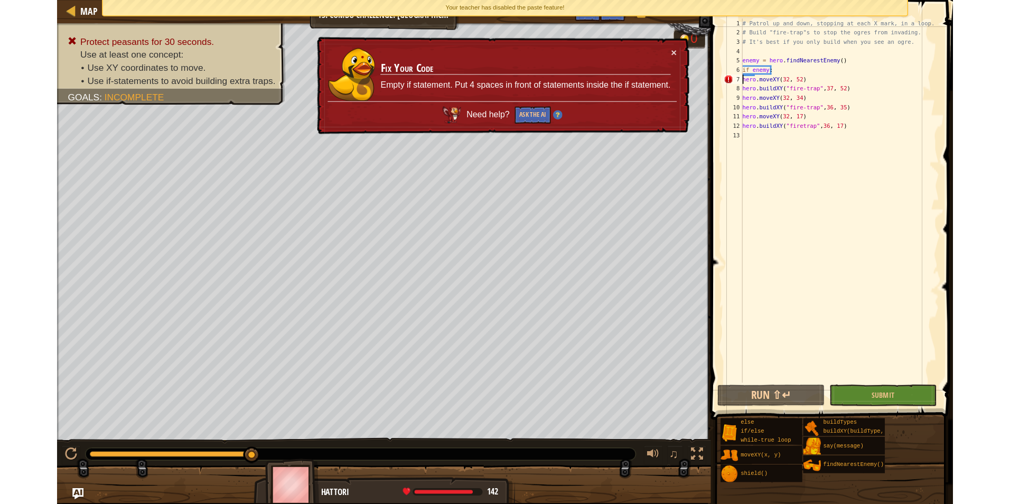
scroll to position [5, 5]
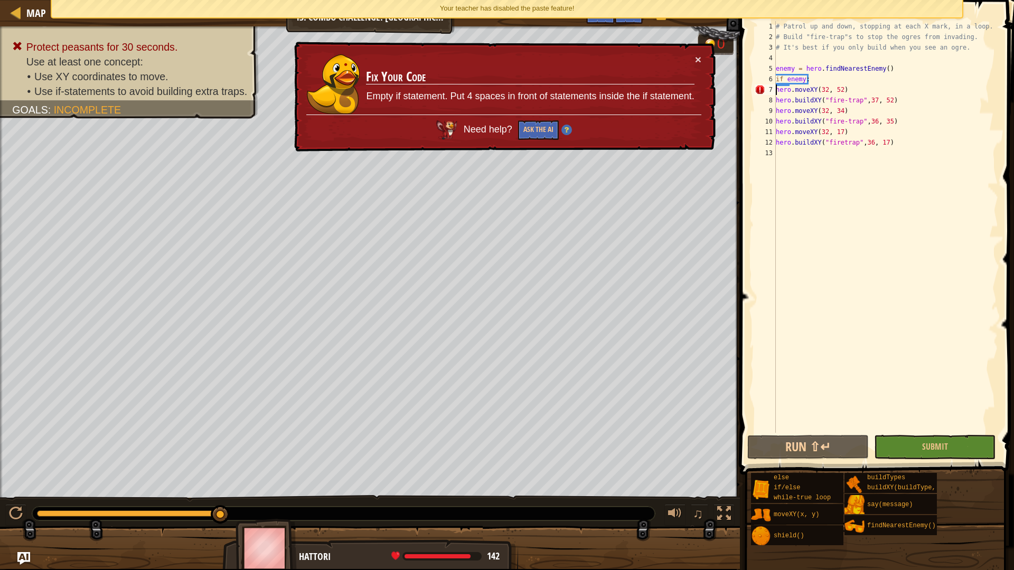
click at [777, 88] on div "# Patrol up and down, stopping at each X mark, in a loop. # Build "fire-trap"s …" at bounding box center [886, 237] width 224 height 433
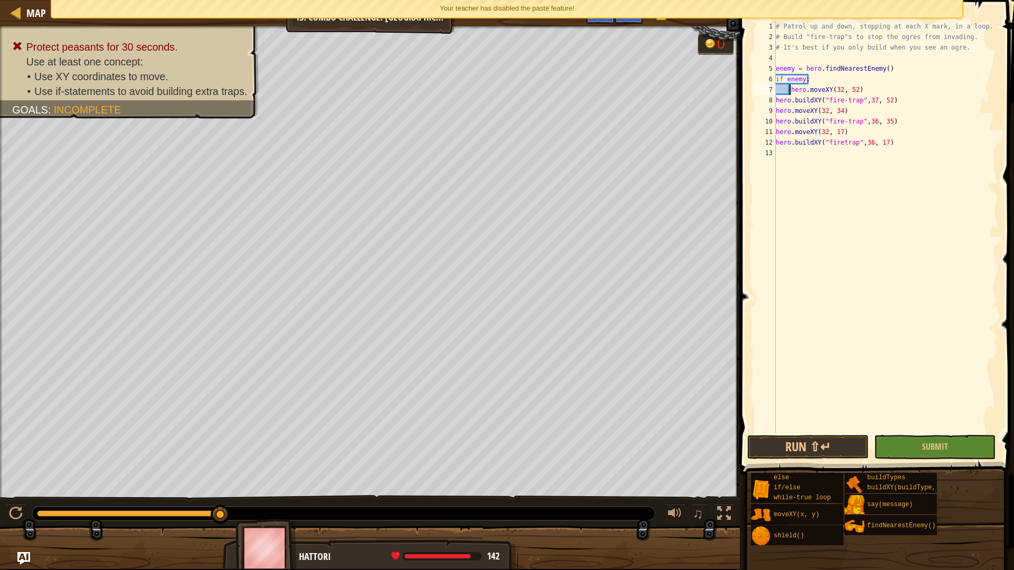
drag, startPoint x: 776, startPoint y: 99, endPoint x: 777, endPoint y: 104, distance: 5.3
click at [776, 99] on div "# Patrol up and down, stopping at each X mark, in a loop. # Build "fire-trap"s …" at bounding box center [886, 237] width 224 height 433
click at [776, 110] on div "# Patrol up and down, stopping at each X mark, in a loop. # Build "fire-trap"s …" at bounding box center [886, 237] width 224 height 433
click at [783, 102] on div "# Patrol up and down, stopping at each X mark, in a loop. # Build "fire-trap"s …" at bounding box center [886, 237] width 224 height 433
click at [795, 101] on div "# Patrol up and down, stopping at each X mark, in a loop. # Build "fire-trap"s …" at bounding box center [886, 237] width 224 height 433
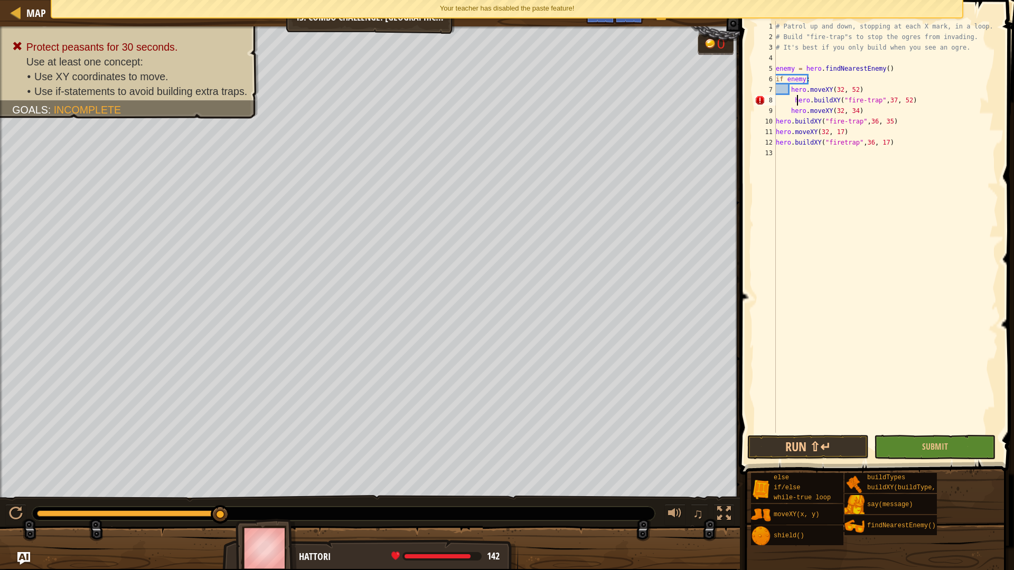
click at [791, 102] on div "# Patrol up and down, stopping at each X mark, in a loop. # Build "fire-trap"s …" at bounding box center [886, 237] width 224 height 433
click at [794, 102] on div "# Patrol up and down, stopping at each X mark, in a loop. # Build "fire-trap"s …" at bounding box center [886, 237] width 224 height 433
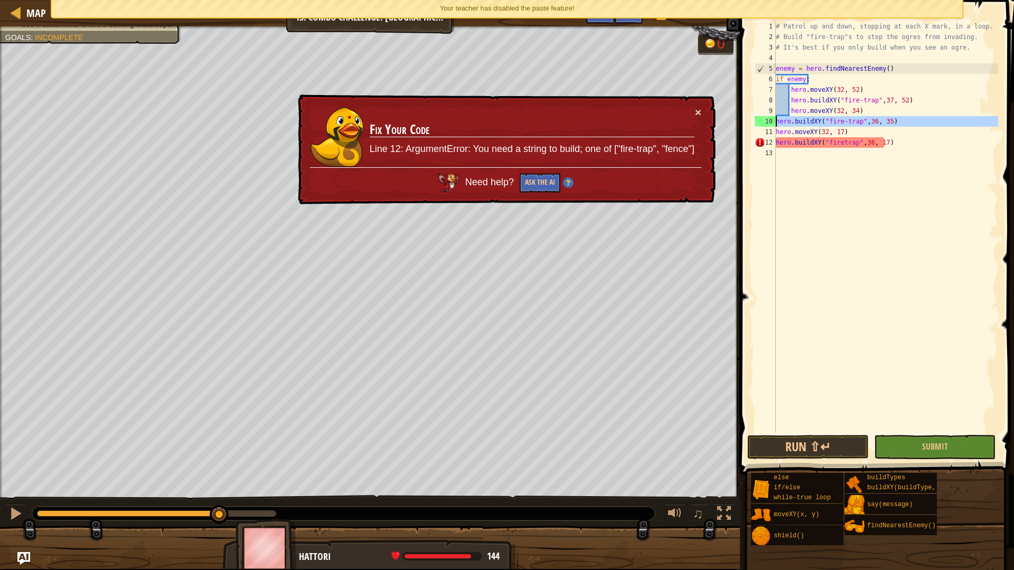
click at [774, 121] on div "10" at bounding box center [765, 121] width 21 height 11
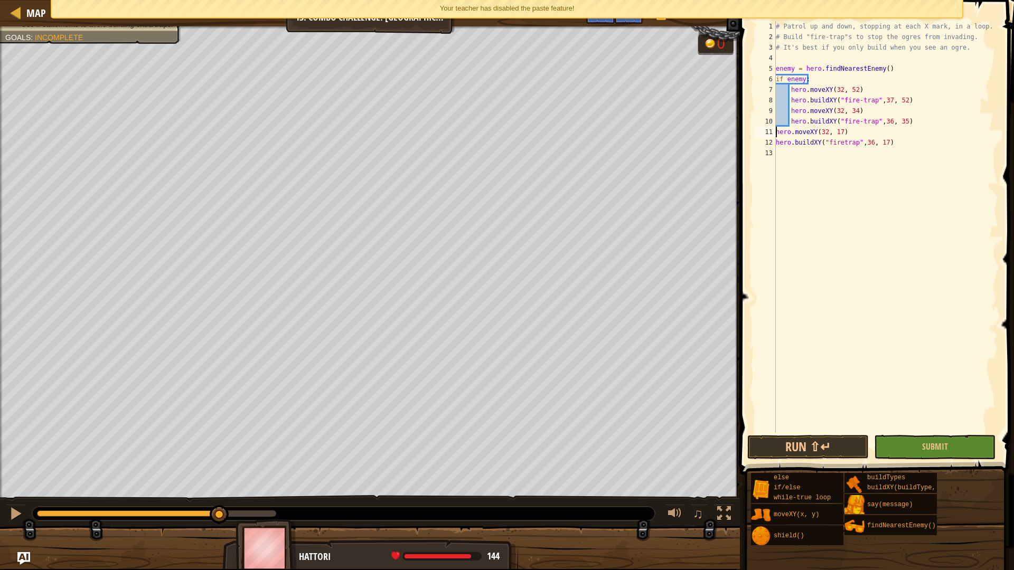
click at [777, 132] on div "# Patrol up and down, stopping at each X mark, in a loop. # Build "fire-trap"s …" at bounding box center [886, 237] width 224 height 433
click at [781, 122] on div "hero.moveXY(32, 17) 1 2 3 4 5 6 7 8 9 10 11 12 13 # Patrol up and down, stoppin…" at bounding box center [875, 227] width 246 height 412
click at [777, 142] on div "# Patrol up and down, stopping at each X mark, in a loop. # Build "fire-trap"s …" at bounding box center [886, 237] width 224 height 433
type textarea "hero.buildXY("firetrap",36, 17)"
click at [928, 449] on span "Submit" at bounding box center [935, 447] width 26 height 12
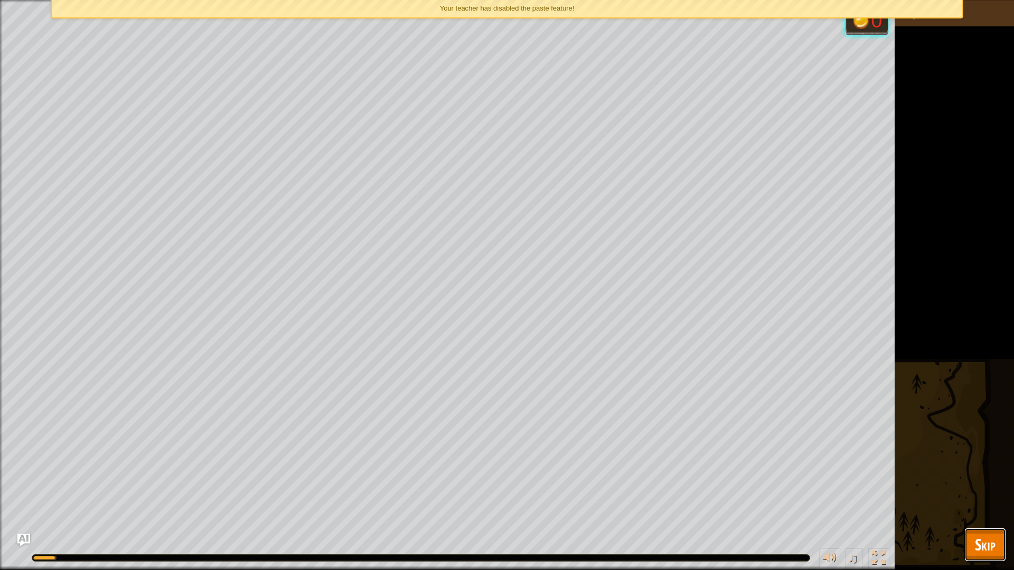
click at [986, 503] on span "Skip" at bounding box center [985, 545] width 21 height 22
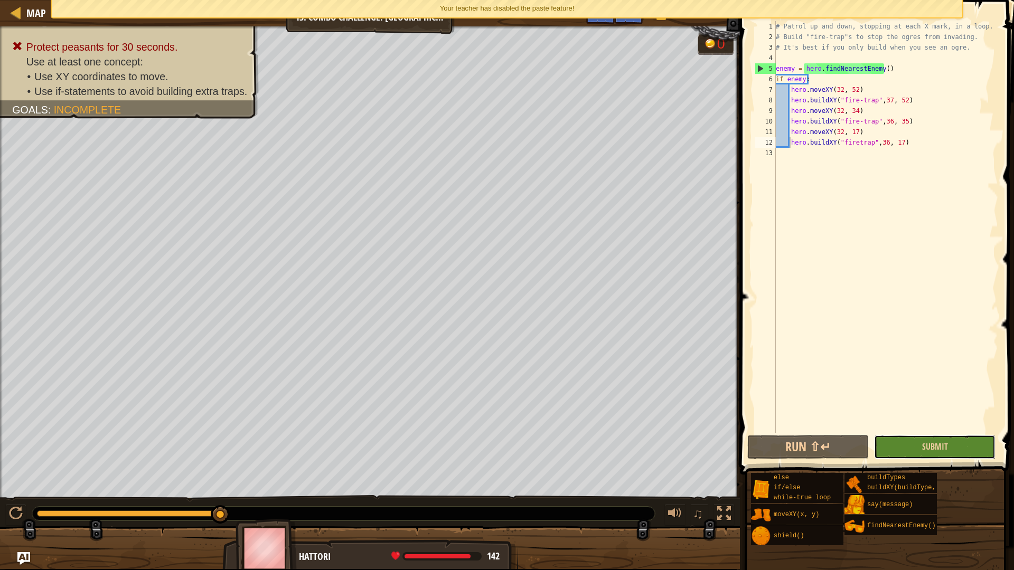
click at [918, 459] on button "Submit" at bounding box center [934, 447] width 121 height 24
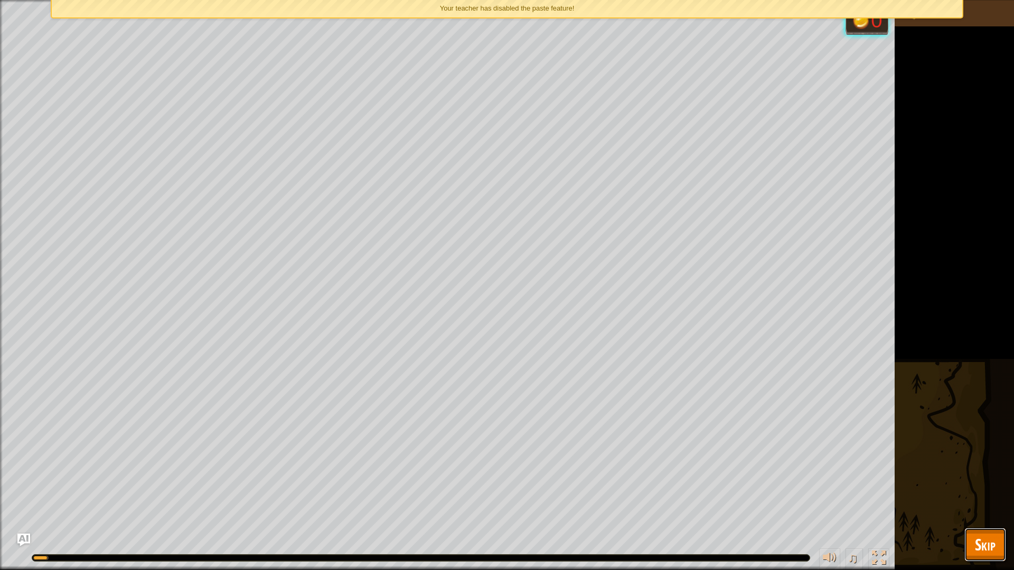
click at [987, 503] on button "Skip" at bounding box center [985, 545] width 42 height 34
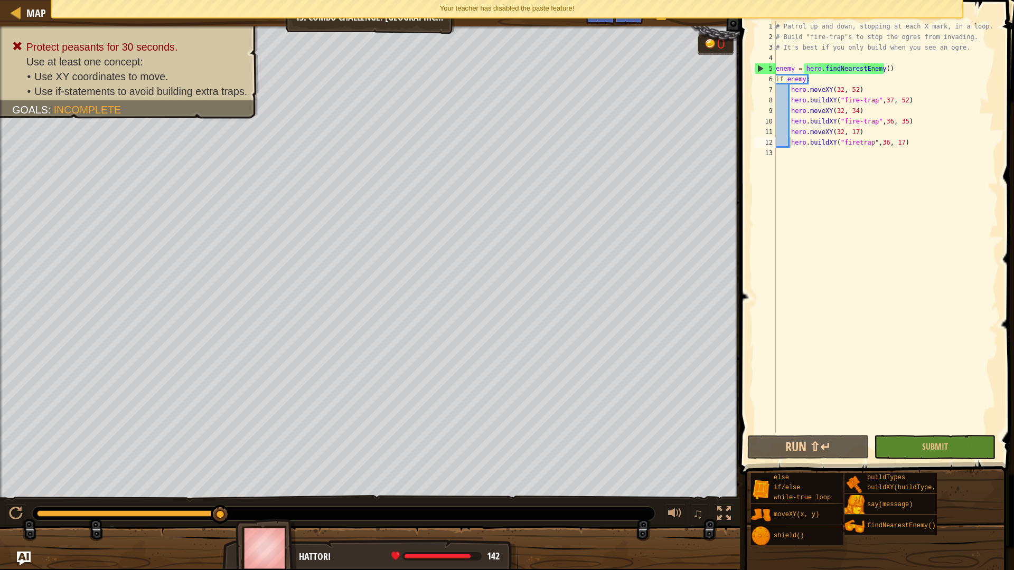
click at [23, 503] on img "Ask AI" at bounding box center [24, 559] width 14 height 14
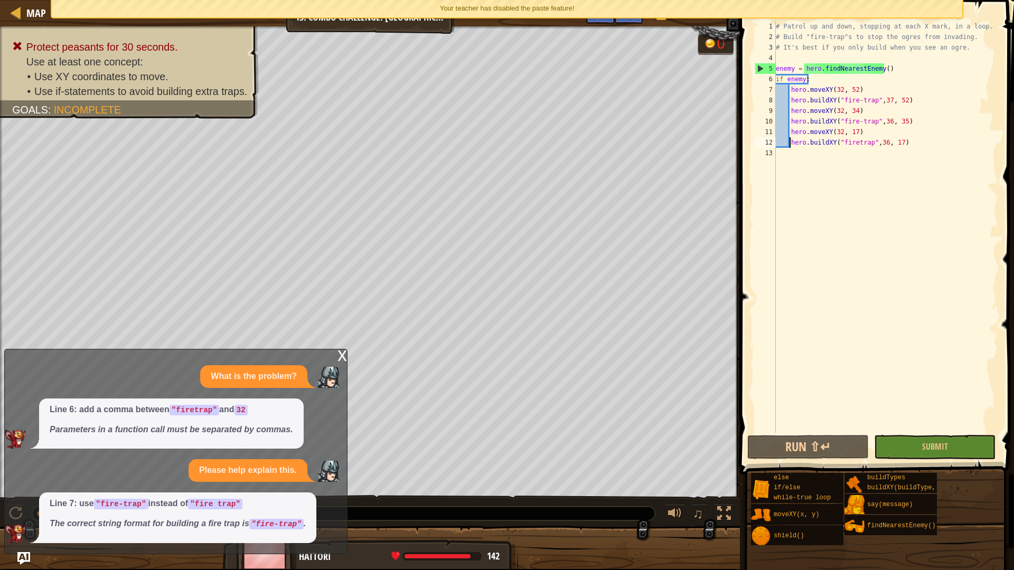
click at [601, 1] on div "Your teacher has disabled the paste feature!" at bounding box center [507, 8] width 910 height 17
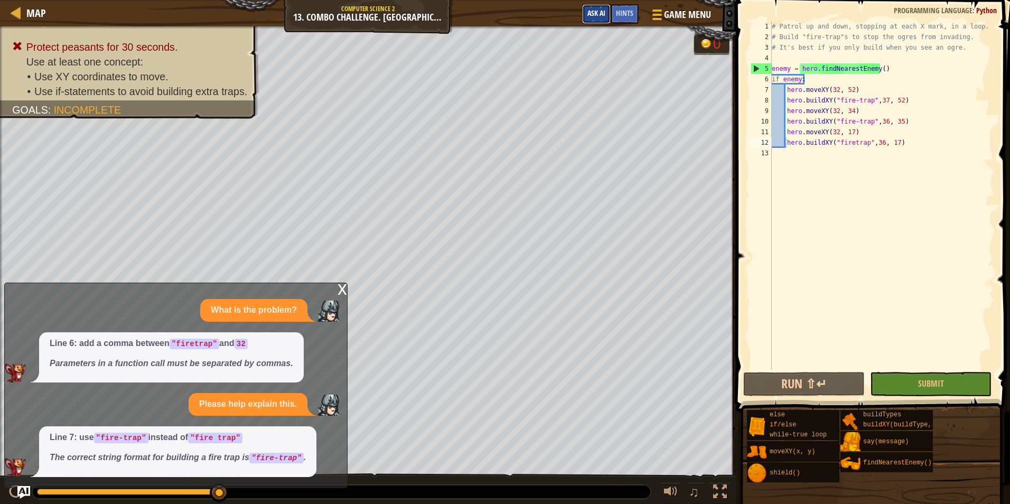
click at [599, 19] on button "Ask AI" at bounding box center [596, 14] width 29 height 20
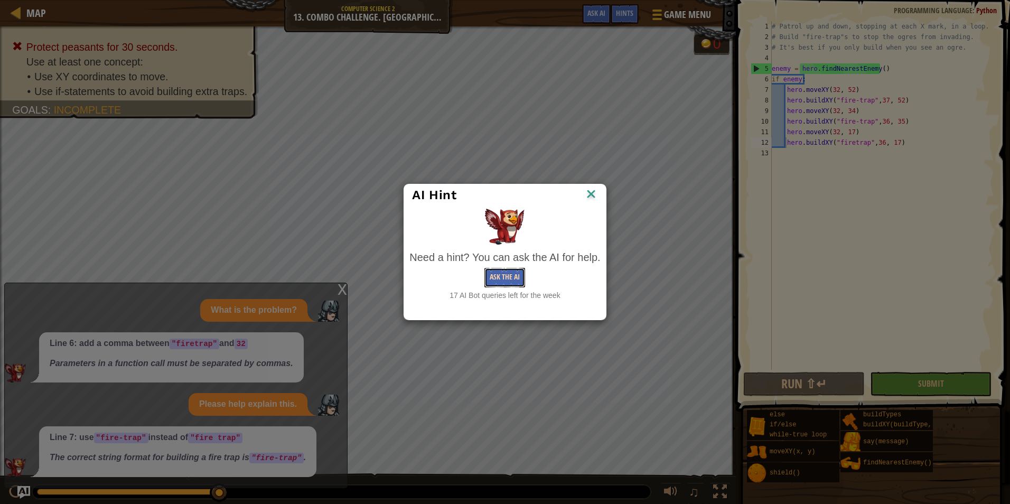
click at [510, 271] on button "Ask the AI" at bounding box center [504, 278] width 41 height 20
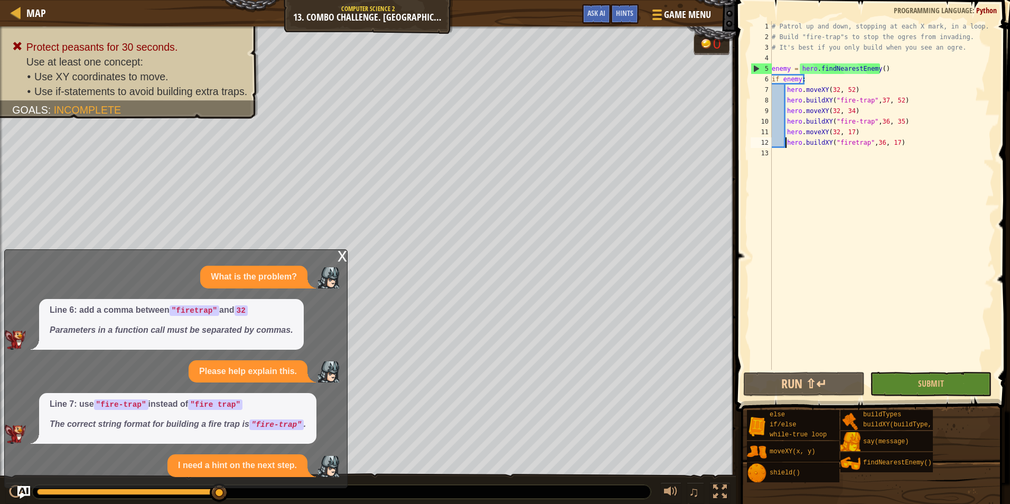
scroll to position [14, 0]
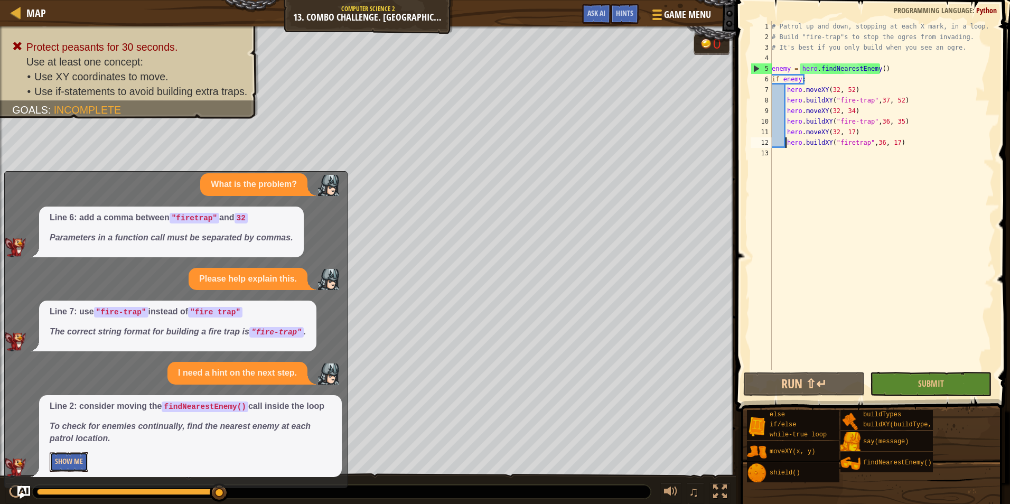
click at [59, 462] on button "Show Me" at bounding box center [69, 462] width 39 height 20
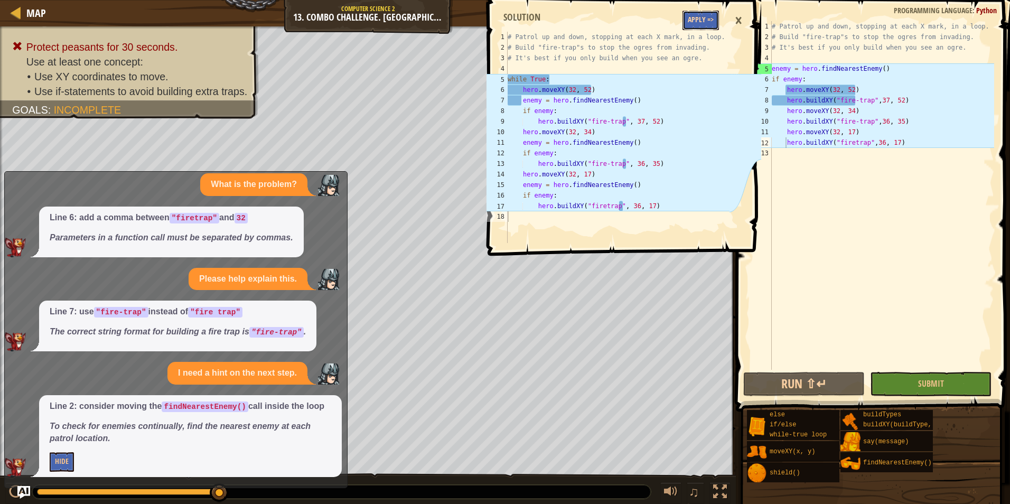
click at [695, 14] on button "Apply =>" at bounding box center [700, 21] width 36 height 20
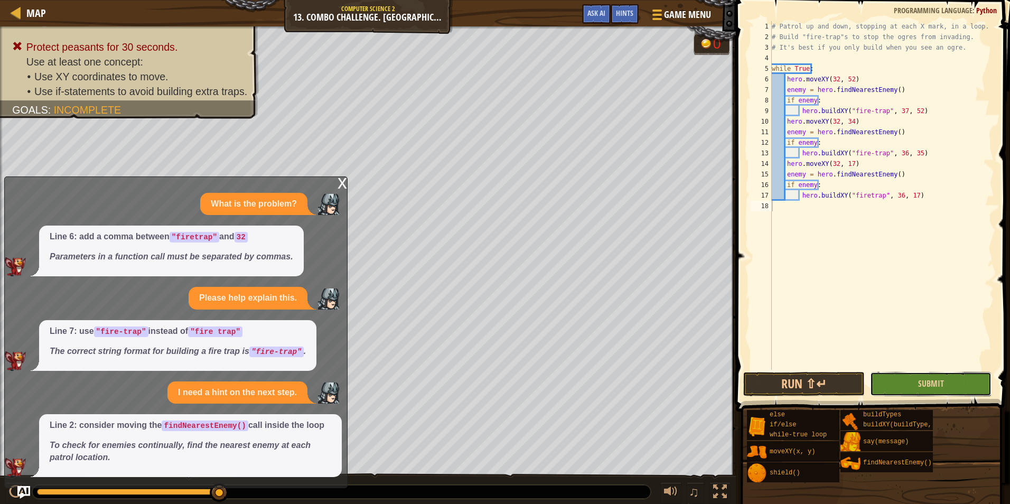
click at [919, 392] on button "Submit" at bounding box center [930, 384] width 121 height 24
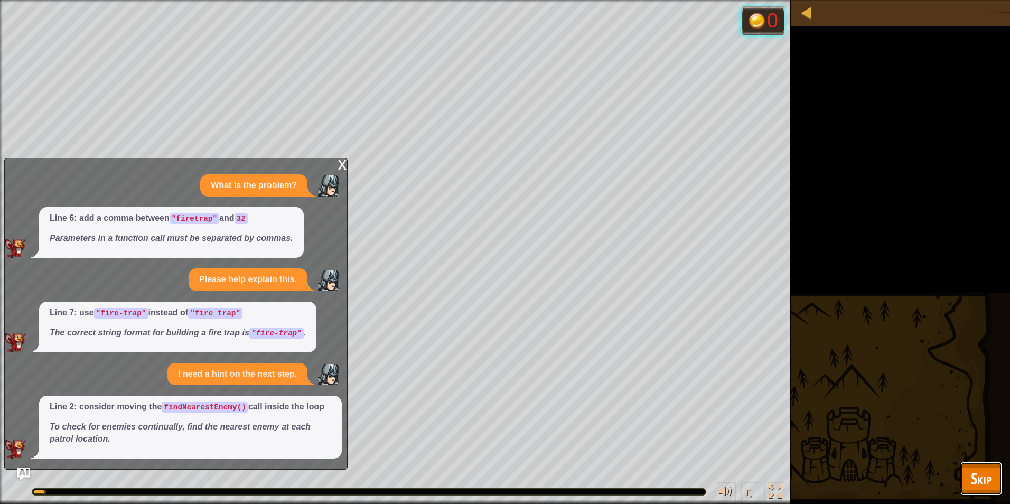
click at [973, 484] on span "Skip" at bounding box center [981, 478] width 21 height 22
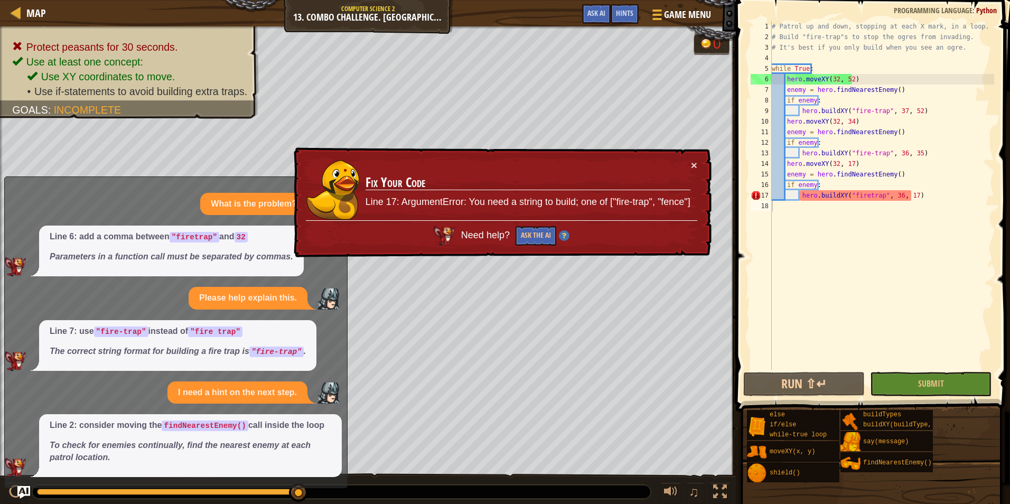
type textarea "hero.buildXY("firetrap", 36, 17)"
click at [804, 199] on div "# Patrol up and down, stopping at each X mark, in a loop. # Build "fire-trap"s …" at bounding box center [881, 206] width 224 height 370
click at [803, 201] on div "# Patrol up and down, stopping at each X mark, in a loop. # Build "fire-trap"s …" at bounding box center [881, 206] width 224 height 370
click at [863, 194] on div "# Patrol up and down, stopping at each X mark, in a loop. # Build "fire-trap"s …" at bounding box center [881, 206] width 224 height 370
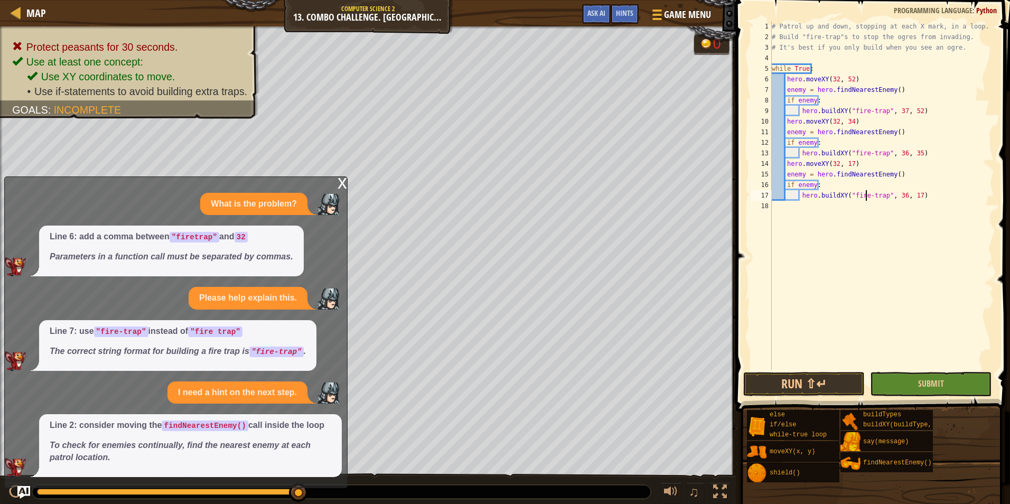
type textarea "hero.buildXY("fire-trap", 36, 17)"
drag, startPoint x: 953, startPoint y: 386, endPoint x: 953, endPoint y: 375, distance: 11.1
click at [953, 380] on button "Submit" at bounding box center [930, 384] width 121 height 24
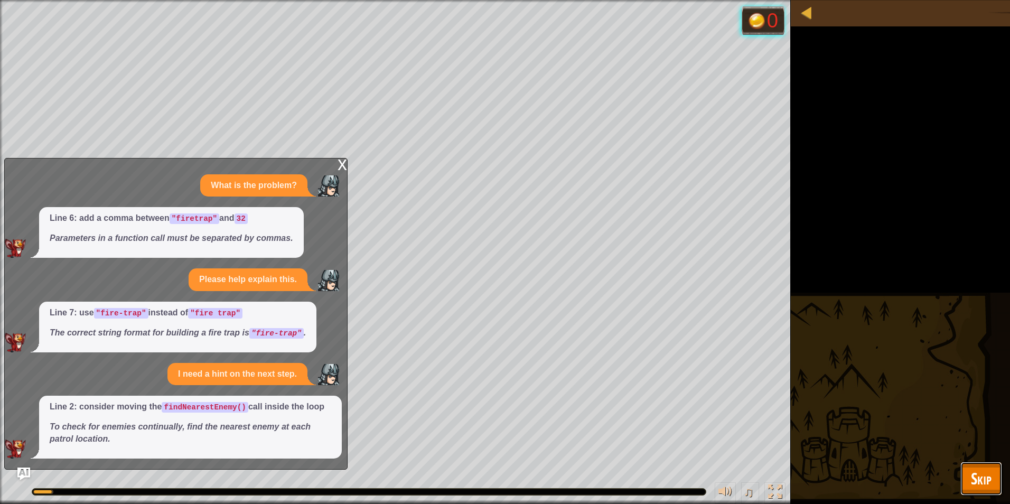
click at [993, 483] on button "Skip" at bounding box center [981, 478] width 42 height 34
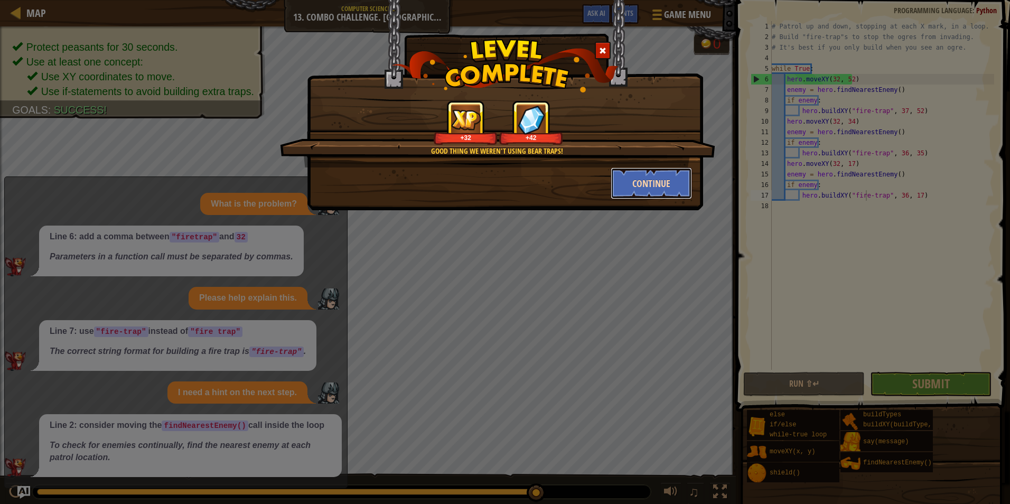
click at [681, 190] on button "Continue" at bounding box center [651, 183] width 82 height 32
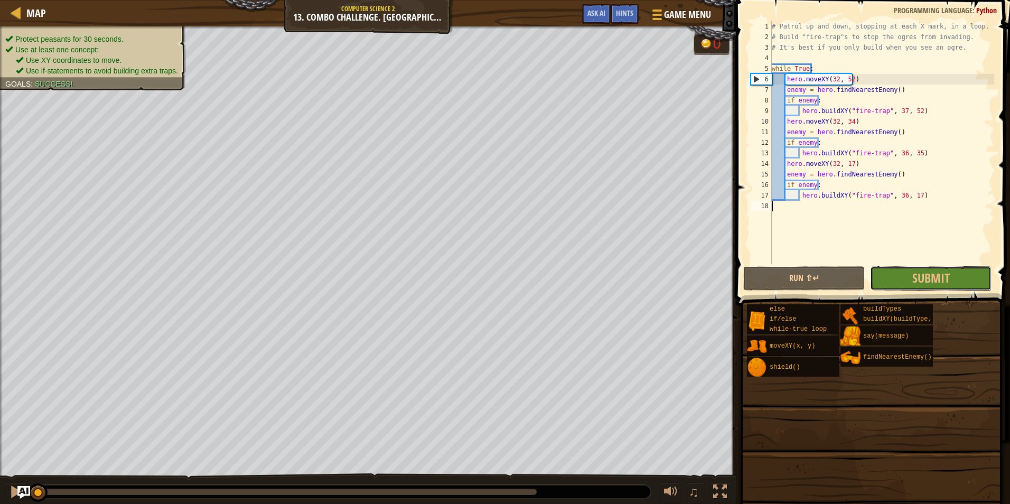
click at [909, 272] on div "1 2 3 4 5 6 7 8 9 10 11 12 13 14 15 16 17 18 # Patrol up and down, stopping at …" at bounding box center [870, 173] width 277 height 337
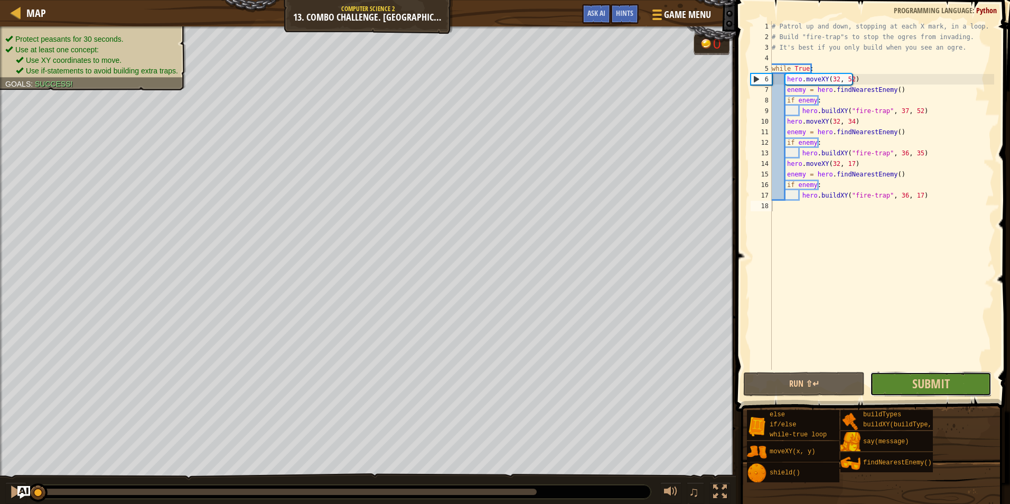
click at [910, 389] on button "Submit" at bounding box center [930, 384] width 121 height 24
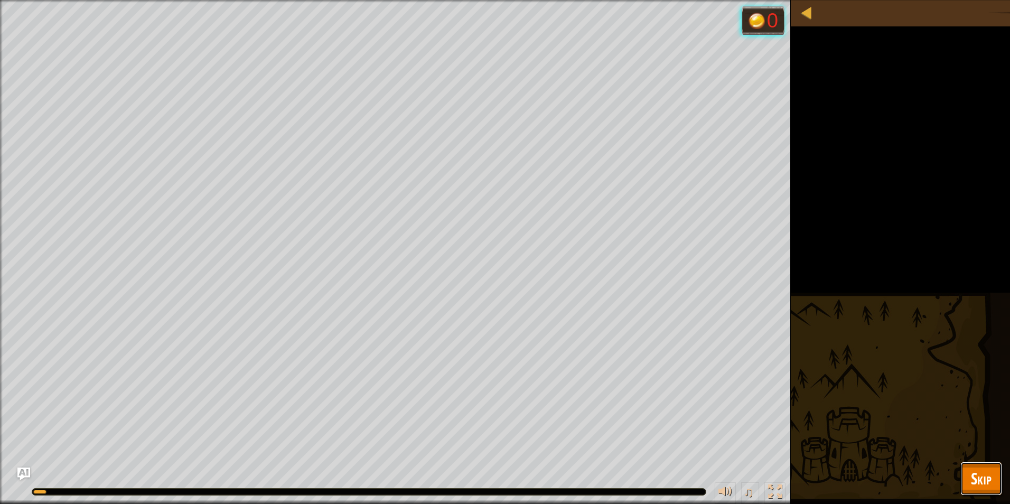
click at [969, 476] on button "Skip" at bounding box center [981, 478] width 42 height 34
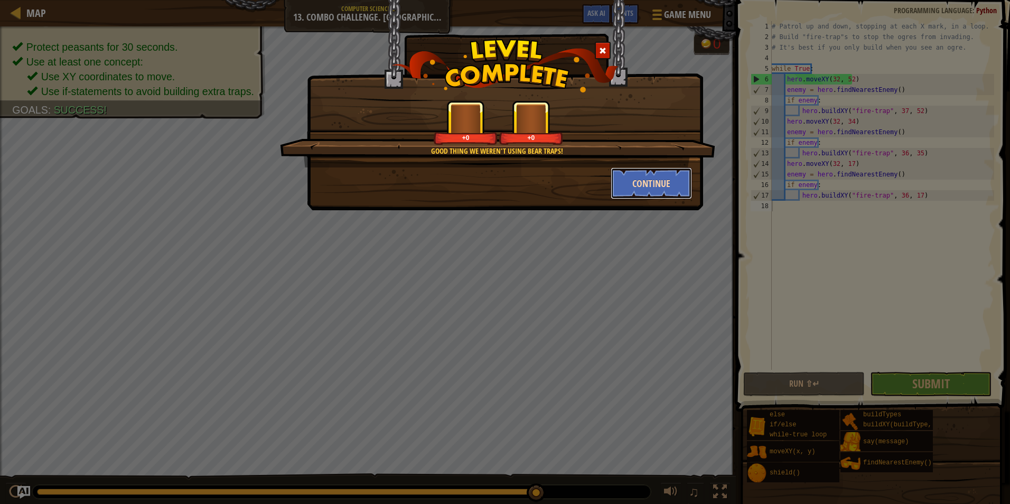
click at [614, 189] on button "Continue" at bounding box center [651, 183] width 82 height 32
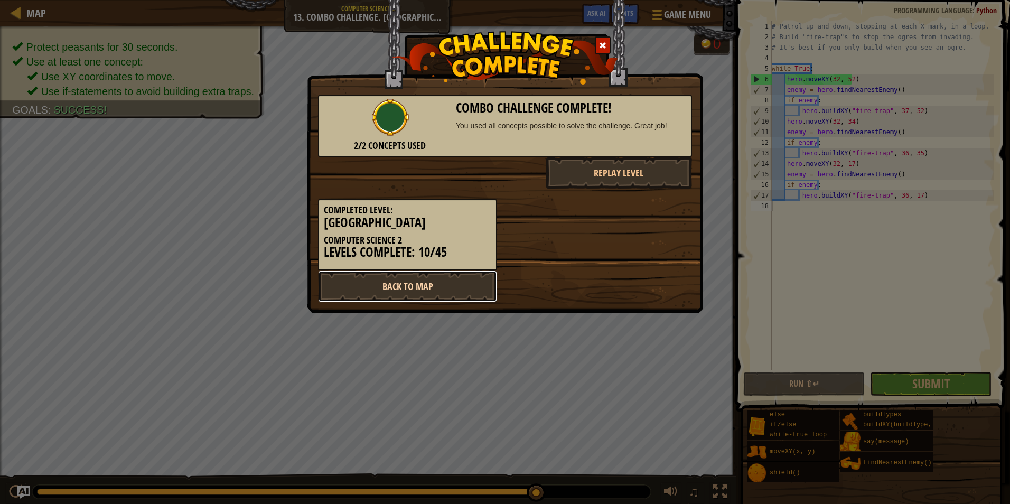
click at [438, 289] on link "Back to Map" at bounding box center [407, 286] width 179 height 32
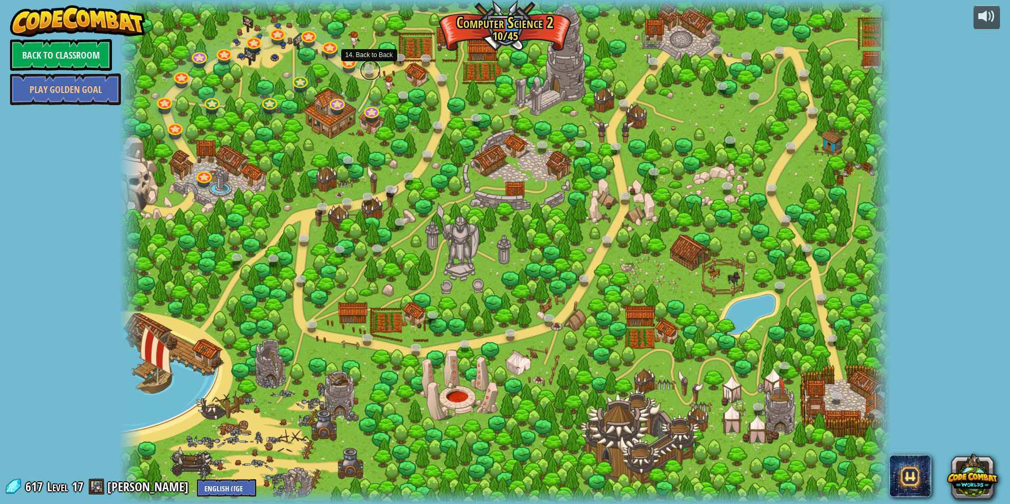
click at [369, 67] on link at bounding box center [370, 70] width 21 height 21
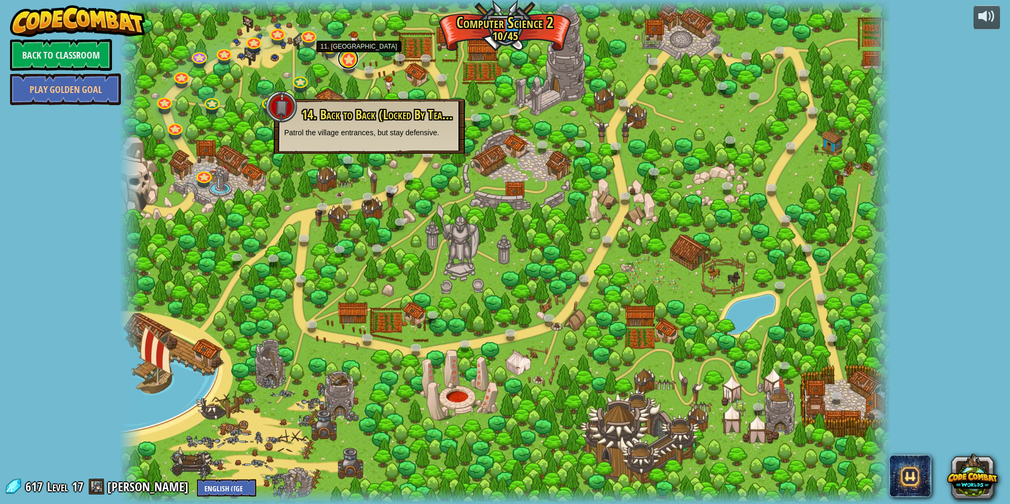
click at [353, 67] on link at bounding box center [347, 58] width 21 height 21
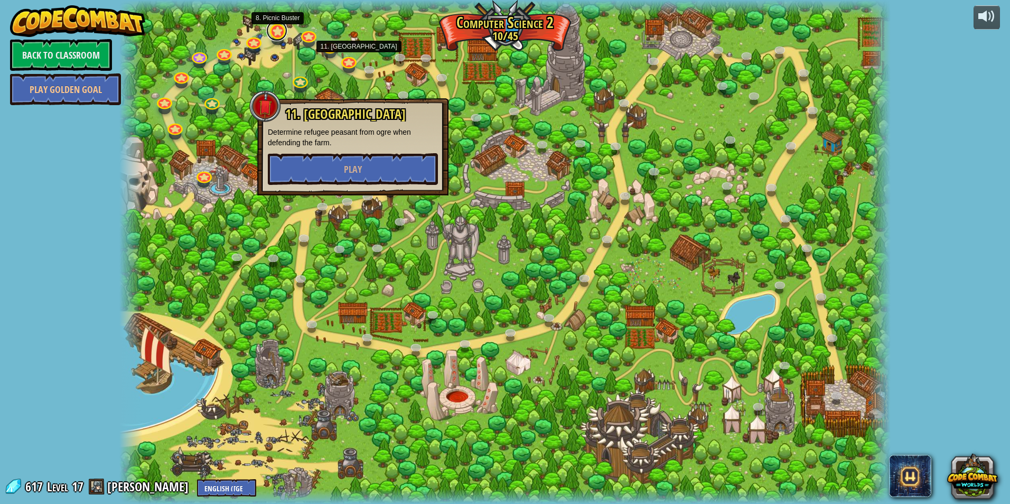
click at [281, 34] on link at bounding box center [276, 30] width 21 height 21
